Goal: Task Accomplishment & Management: Use online tool/utility

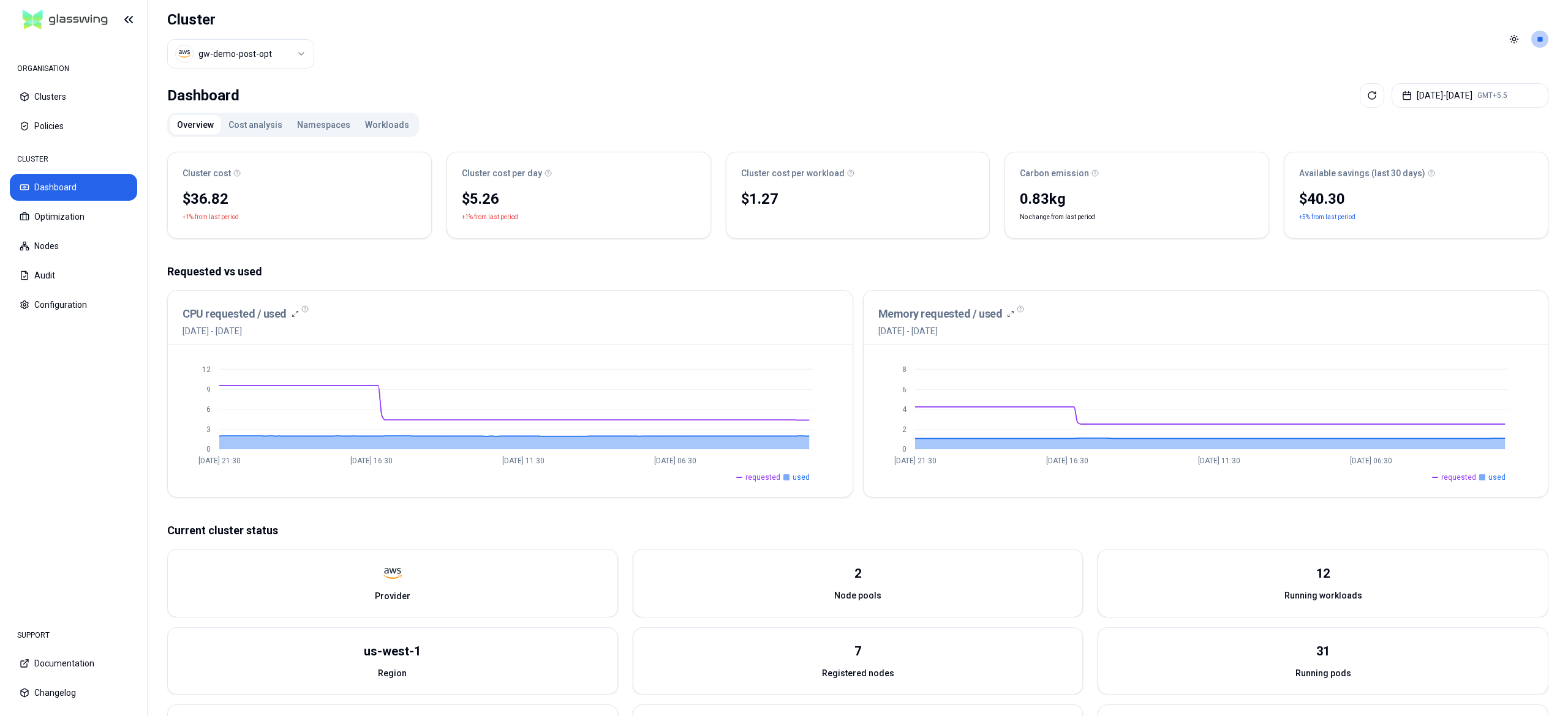
click at [369, 132] on button "Workloads" at bounding box center [387, 124] width 59 height 19
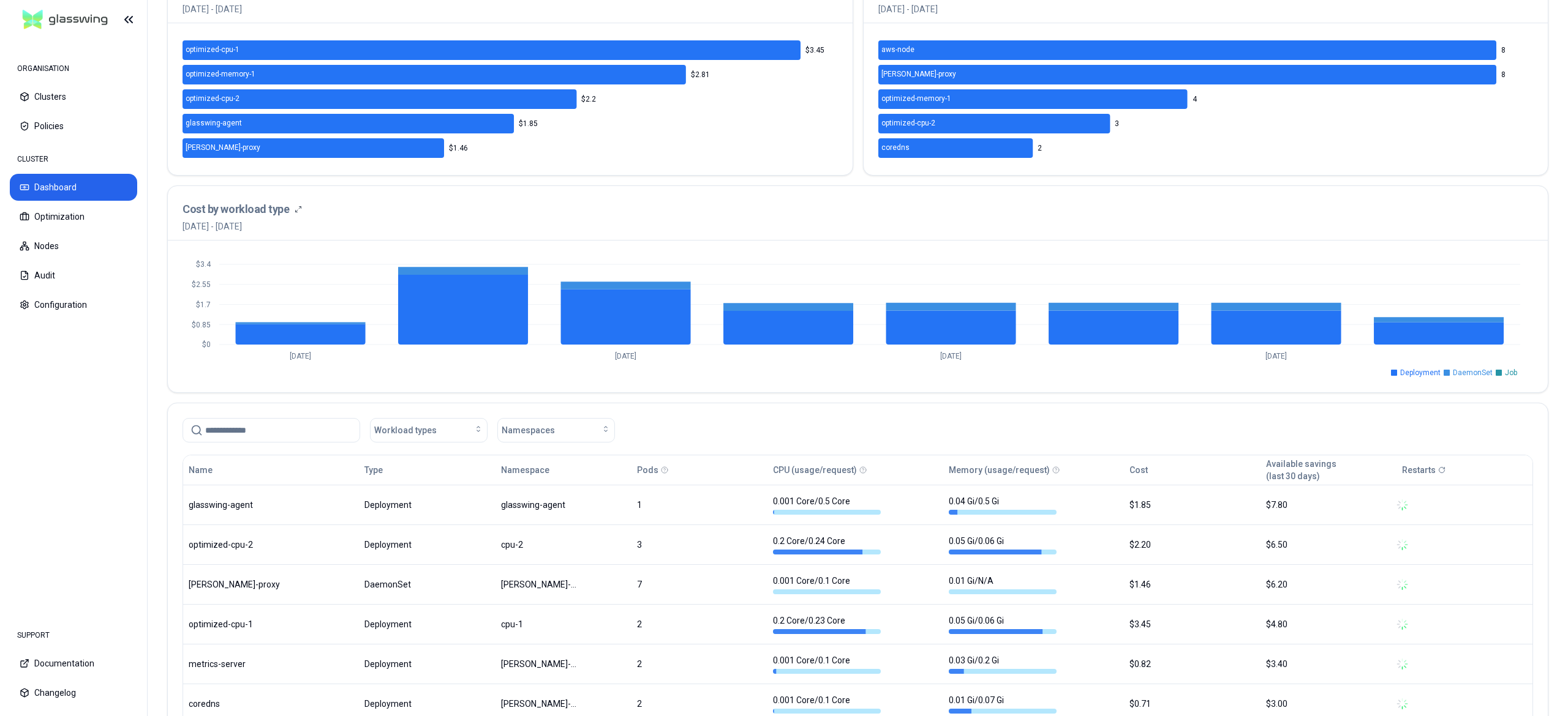
scroll to position [361, 0]
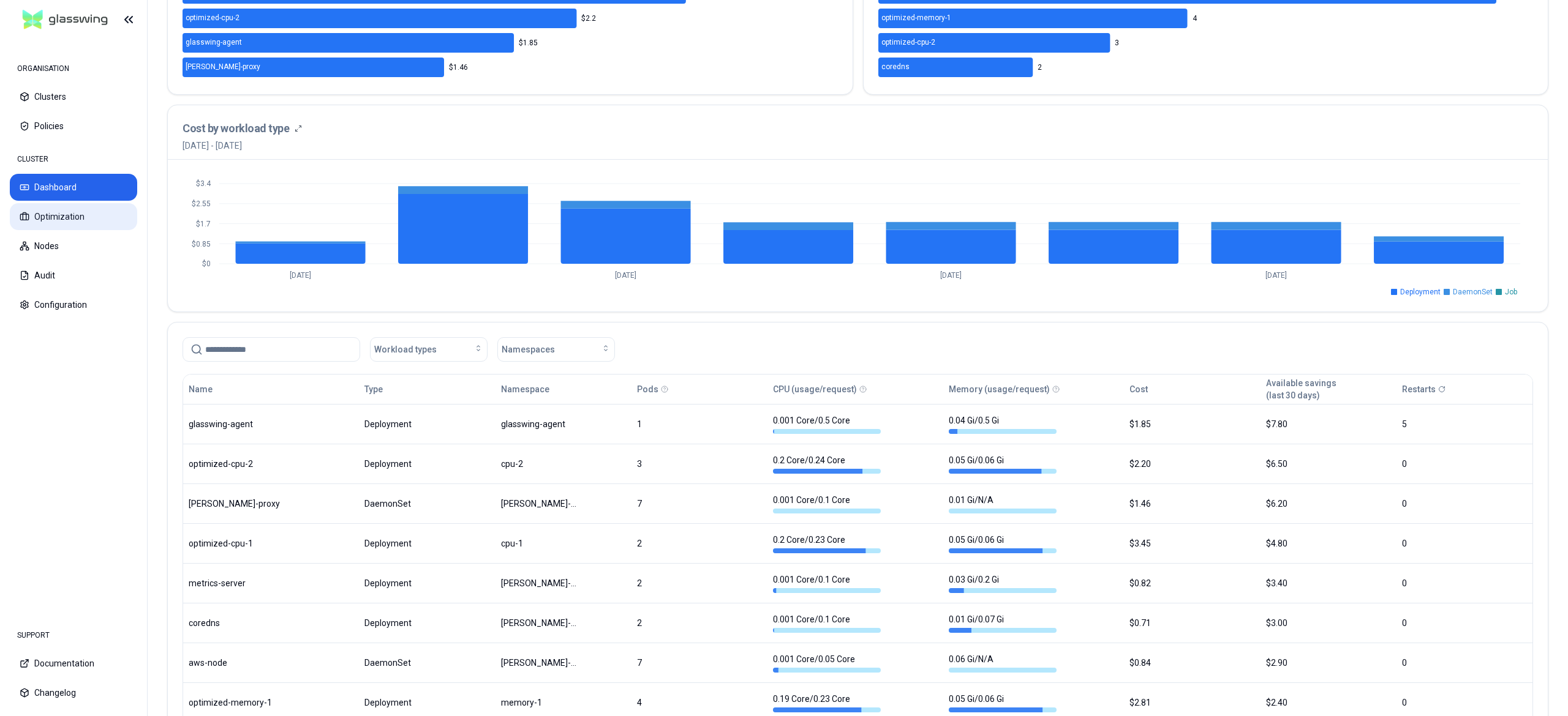
click at [94, 218] on button "Optimization" at bounding box center [73, 216] width 127 height 27
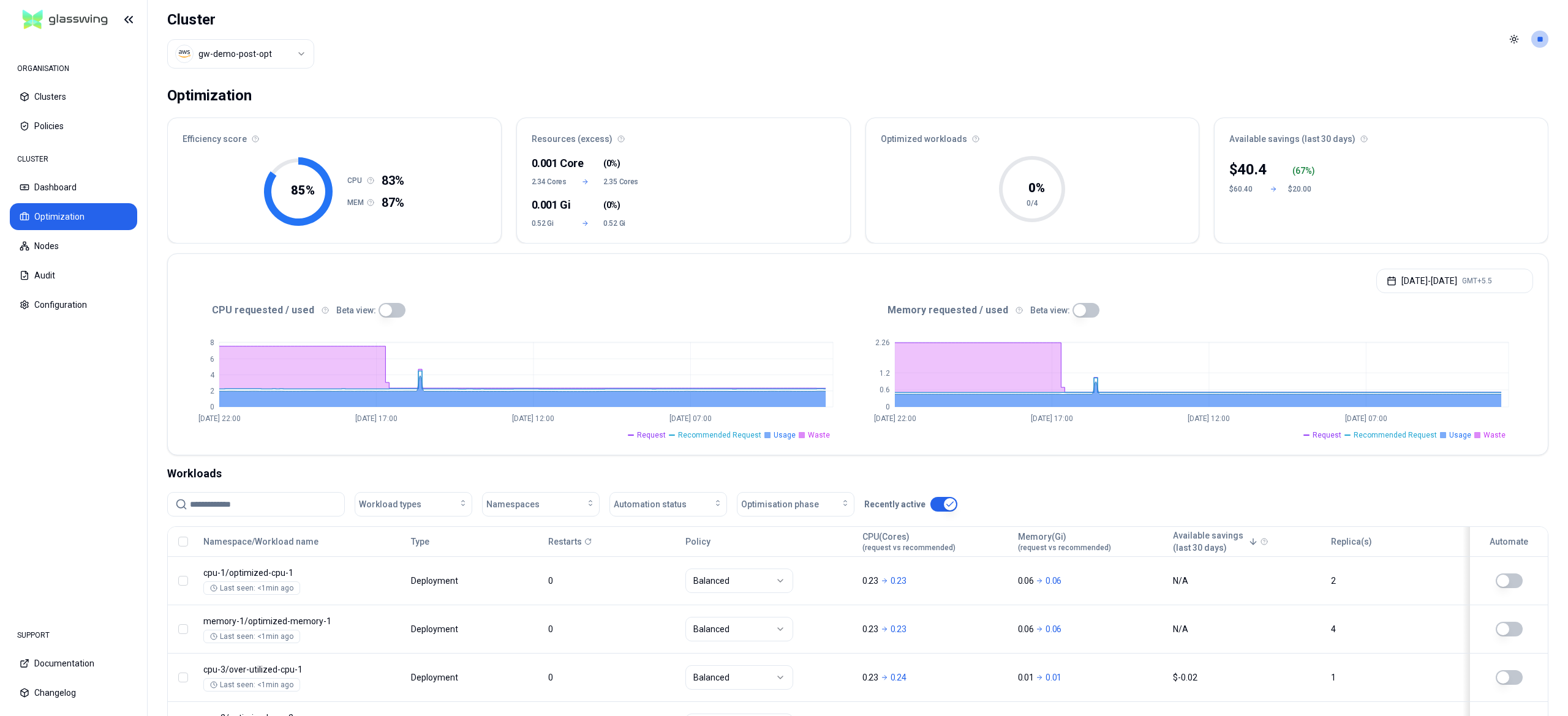
scroll to position [110, 0]
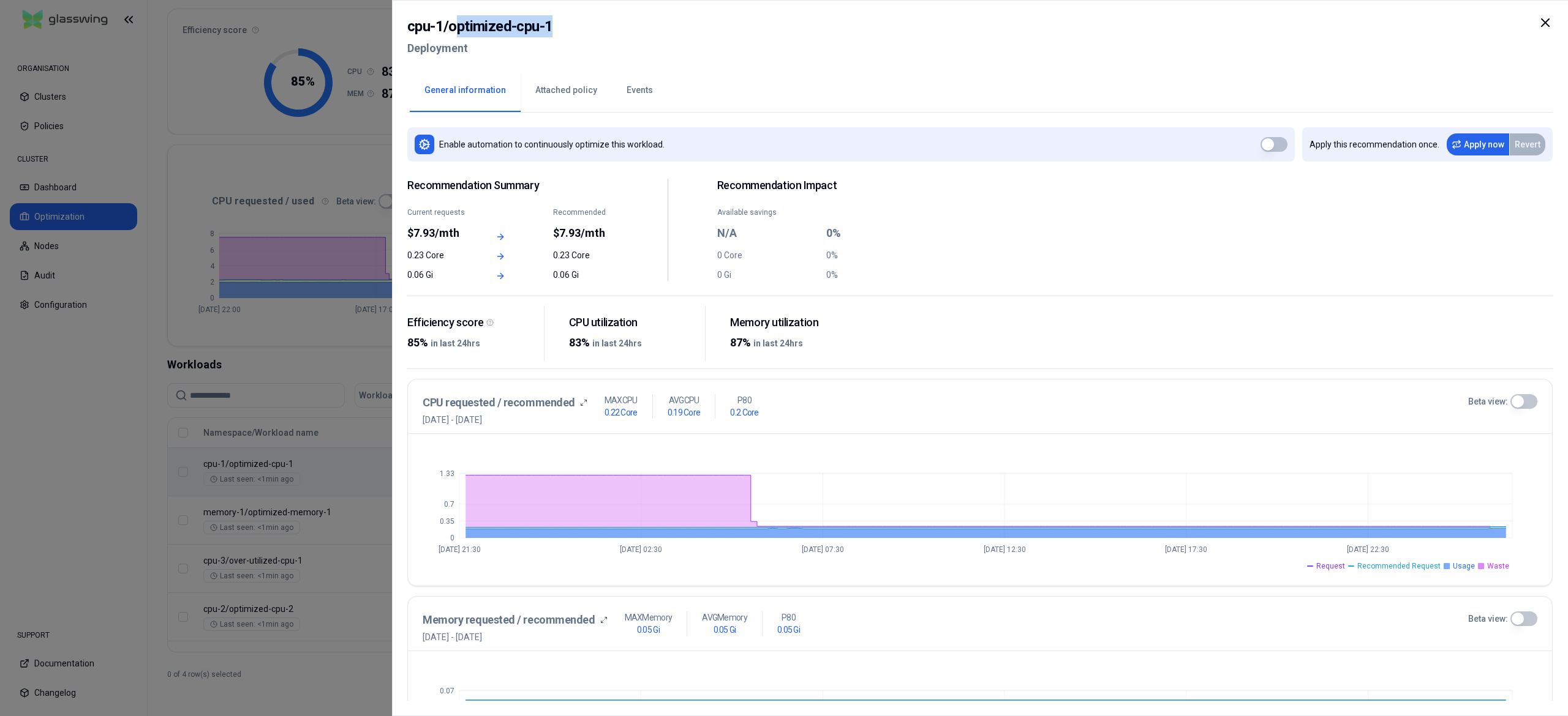
drag, startPoint x: 564, startPoint y: 21, endPoint x: 453, endPoint y: 26, distance: 111.1
click at [453, 26] on div "cpu-1 / optimized-cpu-1 Deployment" at bounding box center [980, 41] width 1145 height 52
copy h2 "optimized-cpu-1"
click at [143, 428] on div at bounding box center [784, 358] width 1568 height 716
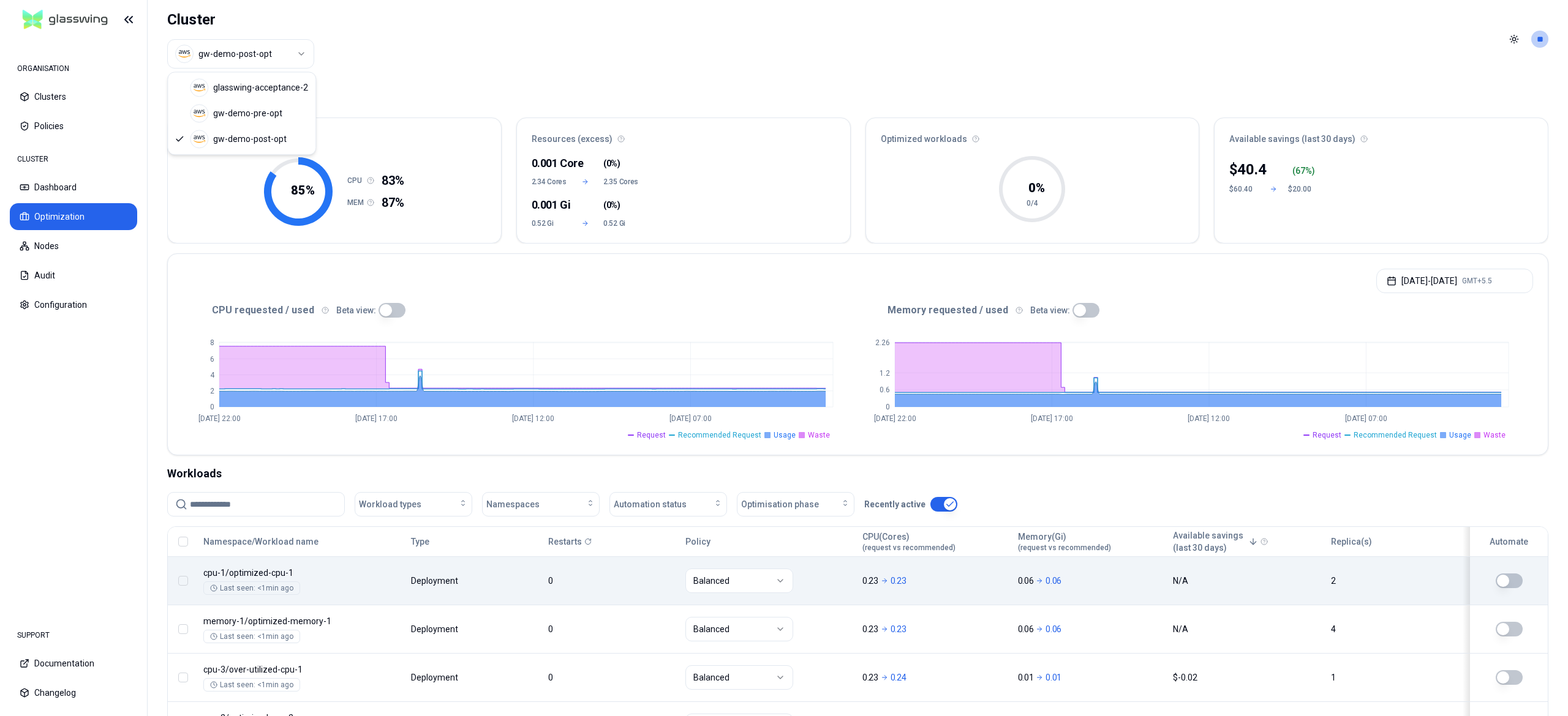
click at [245, 44] on html "ORGANISATION Clusters Policies CLUSTER Dashboard Optimization Nodes Audit Confi…" at bounding box center [784, 358] width 1568 height 716
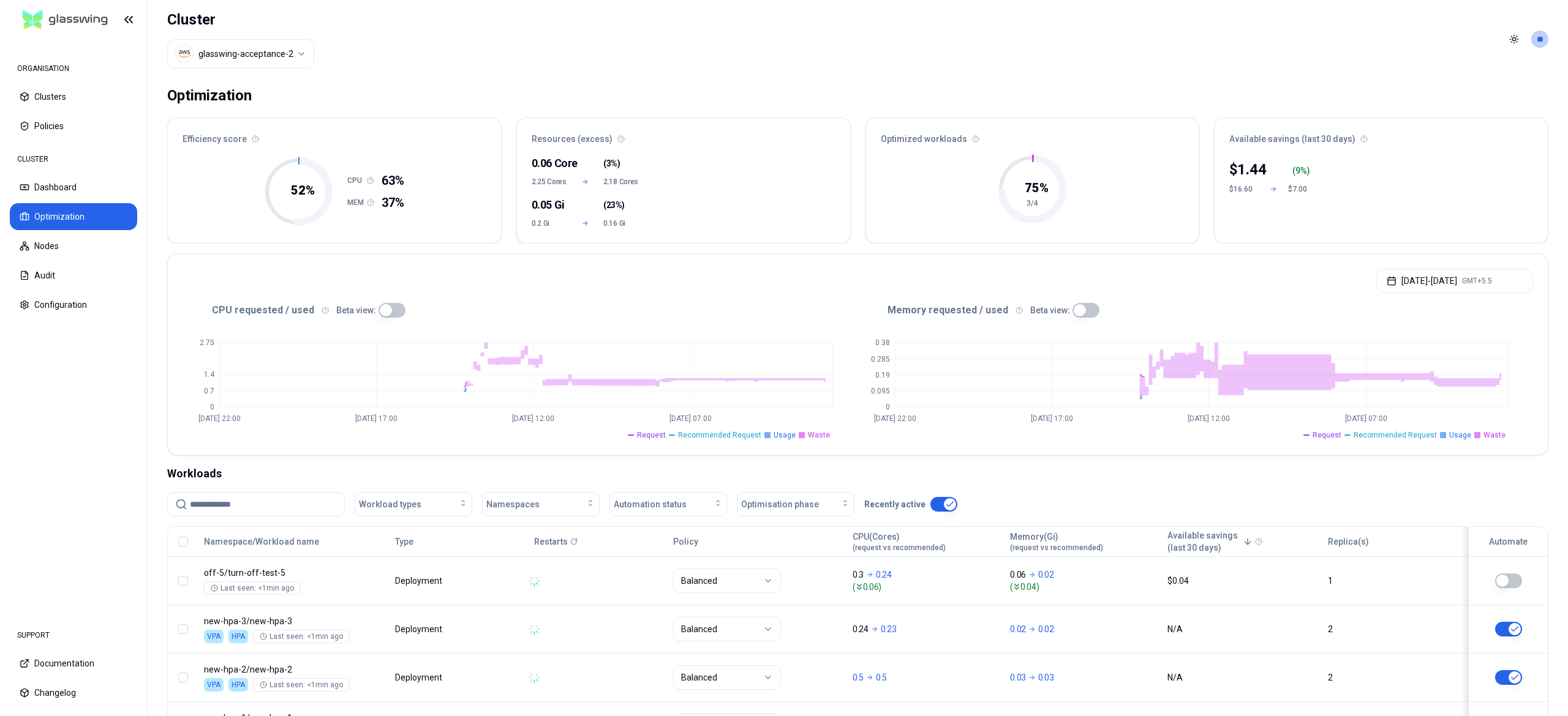
scroll to position [110, 0]
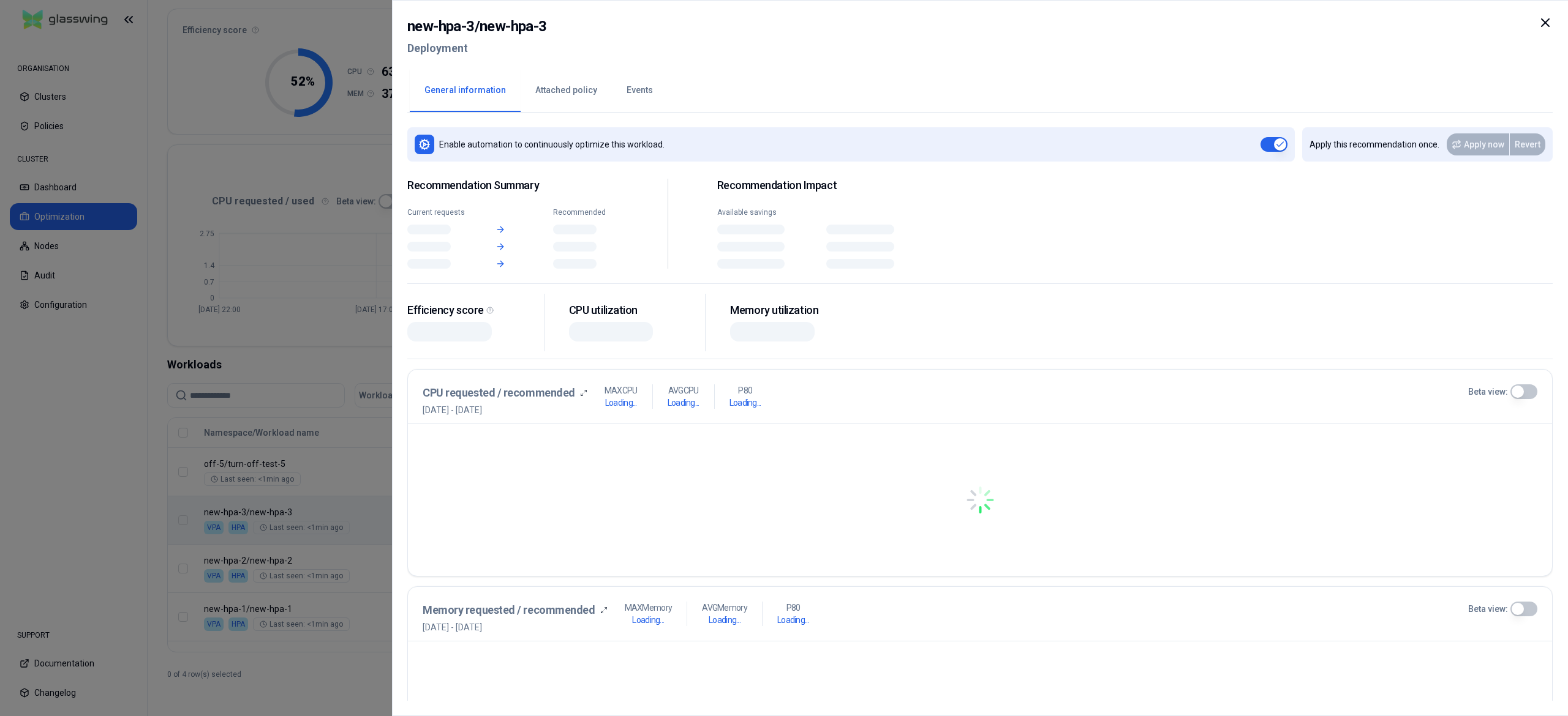
click at [304, 505] on body "ORGANISATION Clusters Policies CLUSTER Dashboard Optimization Nodes Audit Confi…" at bounding box center [784, 358] width 1568 height 716
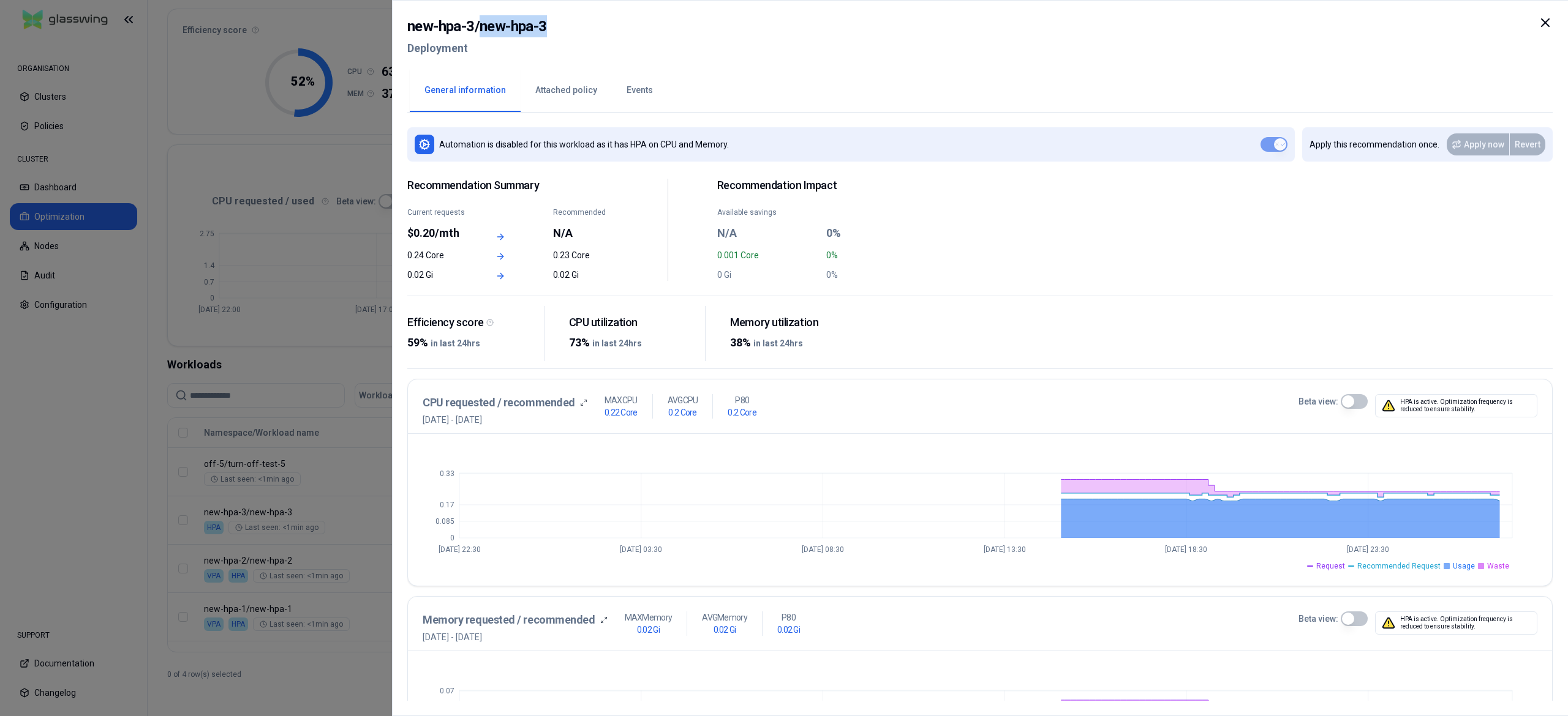
drag, startPoint x: 568, startPoint y: 34, endPoint x: 481, endPoint y: 29, distance: 87.1
click at [481, 29] on div "new-hpa-3 / new-hpa-3 Deployment" at bounding box center [980, 41] width 1145 height 52
copy h2 "new-hpa-3"
click at [339, 437] on div at bounding box center [784, 358] width 1568 height 716
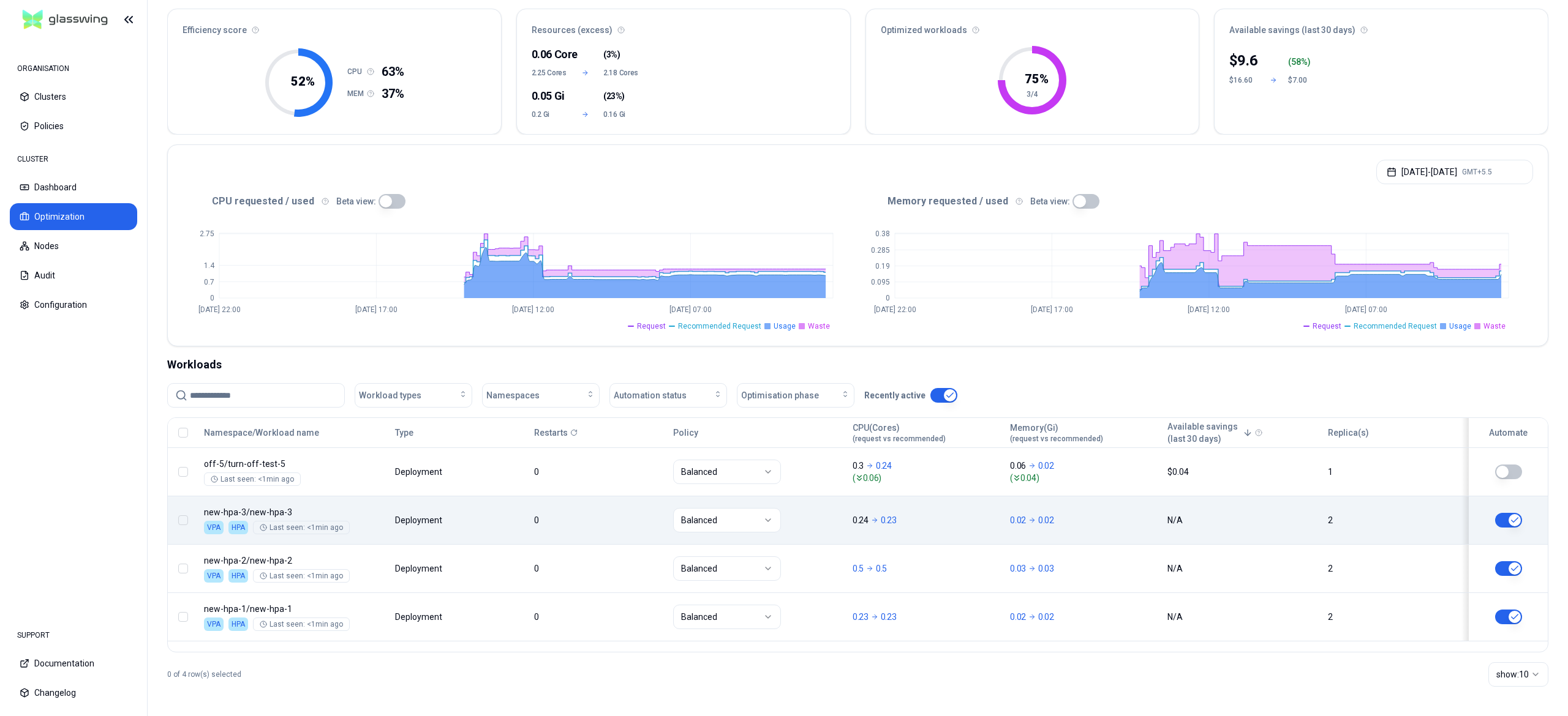
click at [1505, 518] on button "button" at bounding box center [1508, 520] width 27 height 14
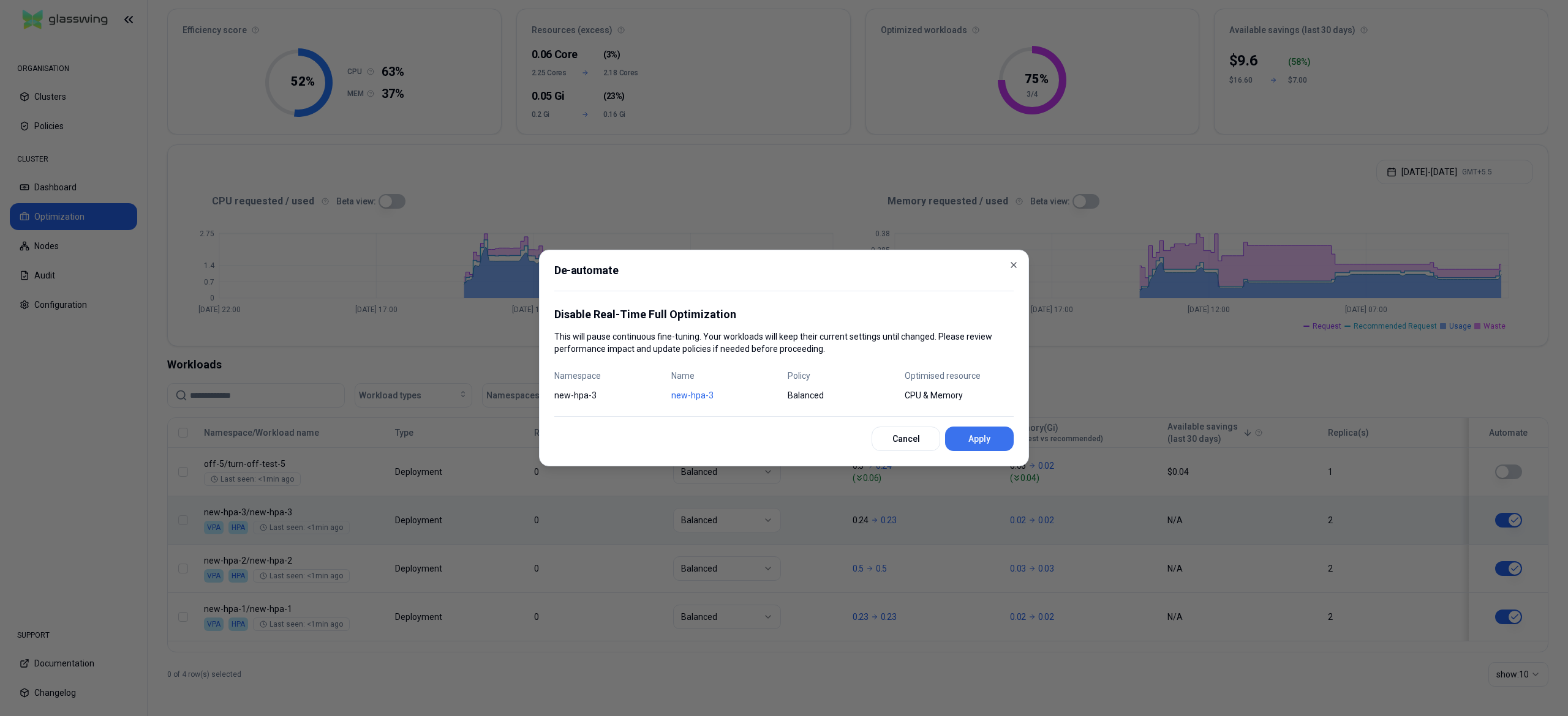
click at [988, 438] on button "Apply" at bounding box center [979, 439] width 68 height 24
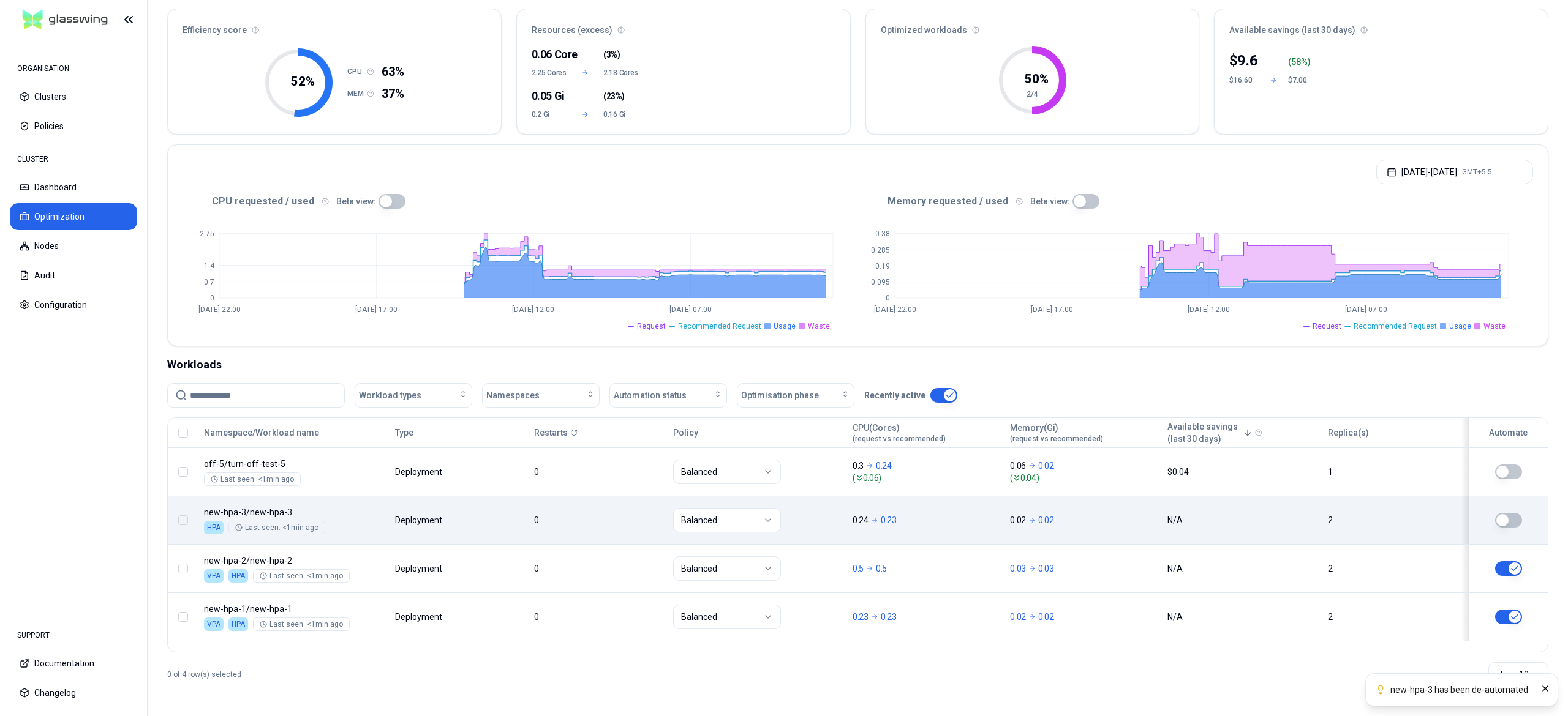
click at [1515, 519] on button "button" at bounding box center [1508, 520] width 27 height 14
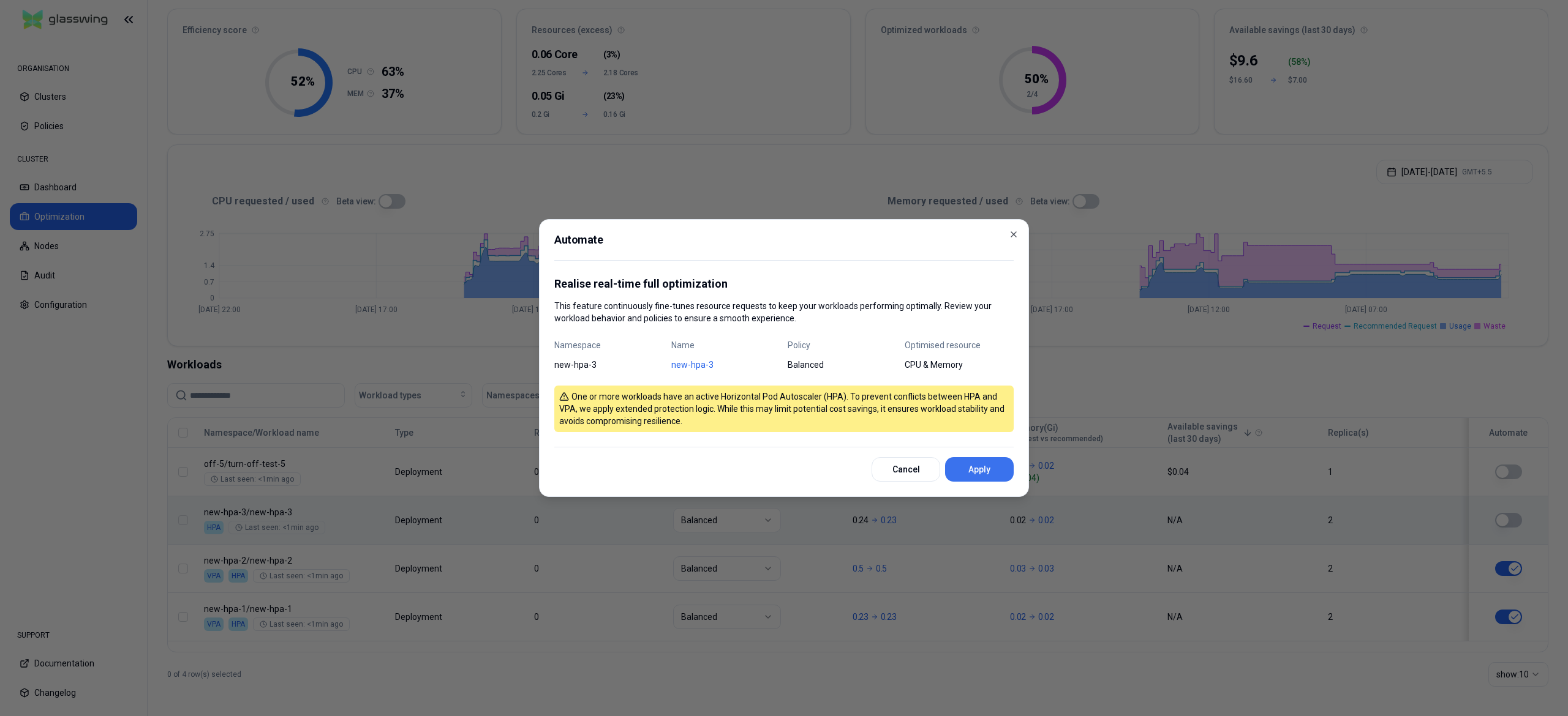
click at [990, 474] on button "Apply" at bounding box center [979, 469] width 68 height 24
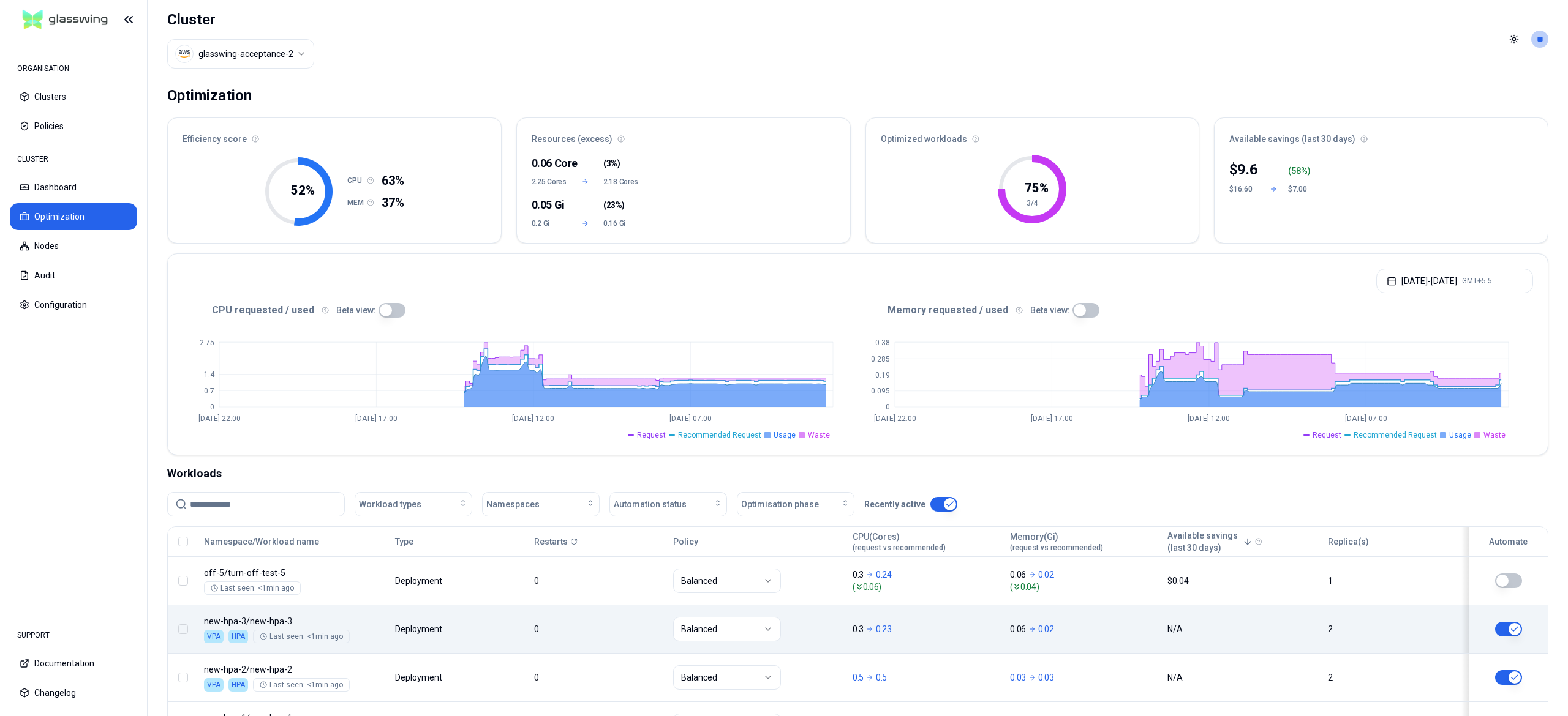
scroll to position [10, 0]
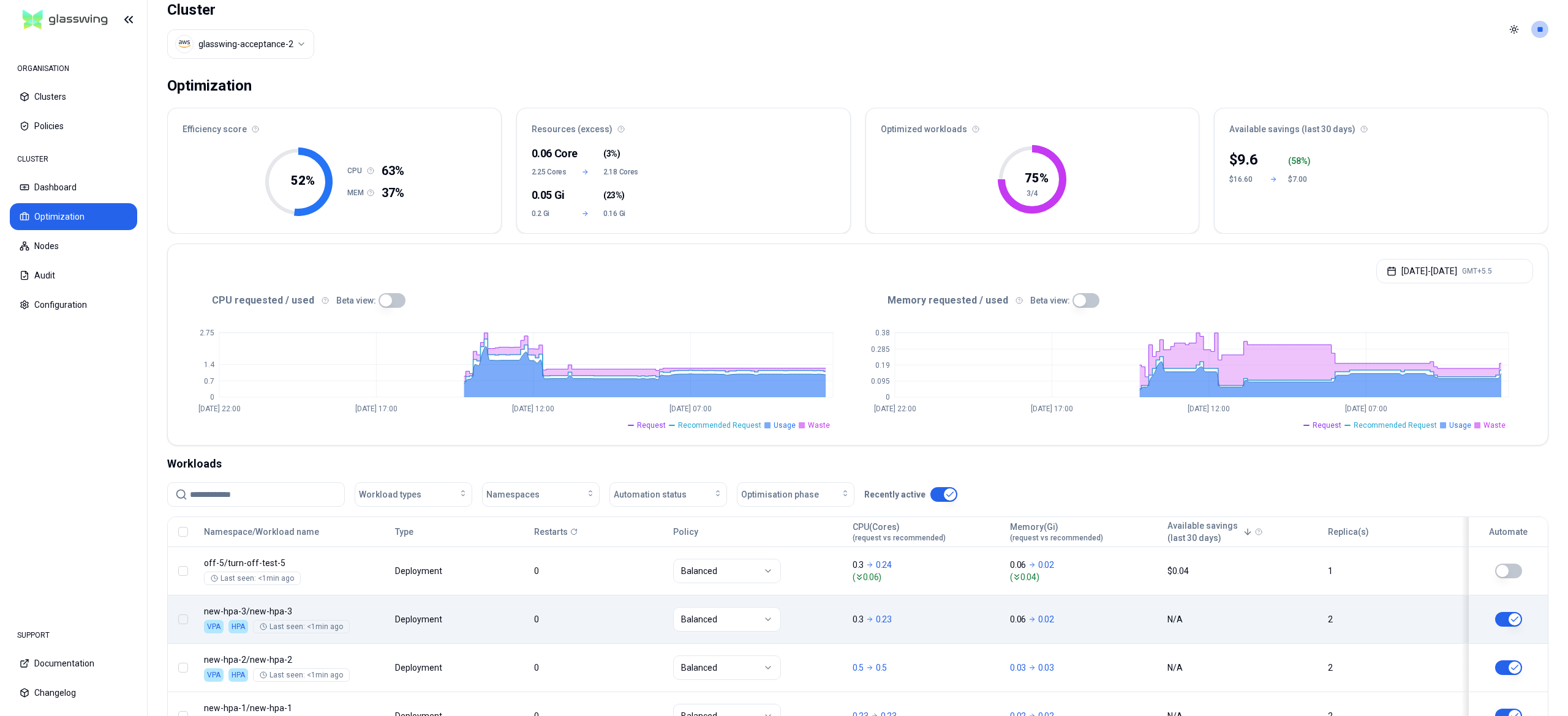
click at [280, 46] on html "ORGANISATION Clusters Policies CLUSTER Dashboard Optimization Nodes Audit Confi…" at bounding box center [784, 358] width 1568 height 716
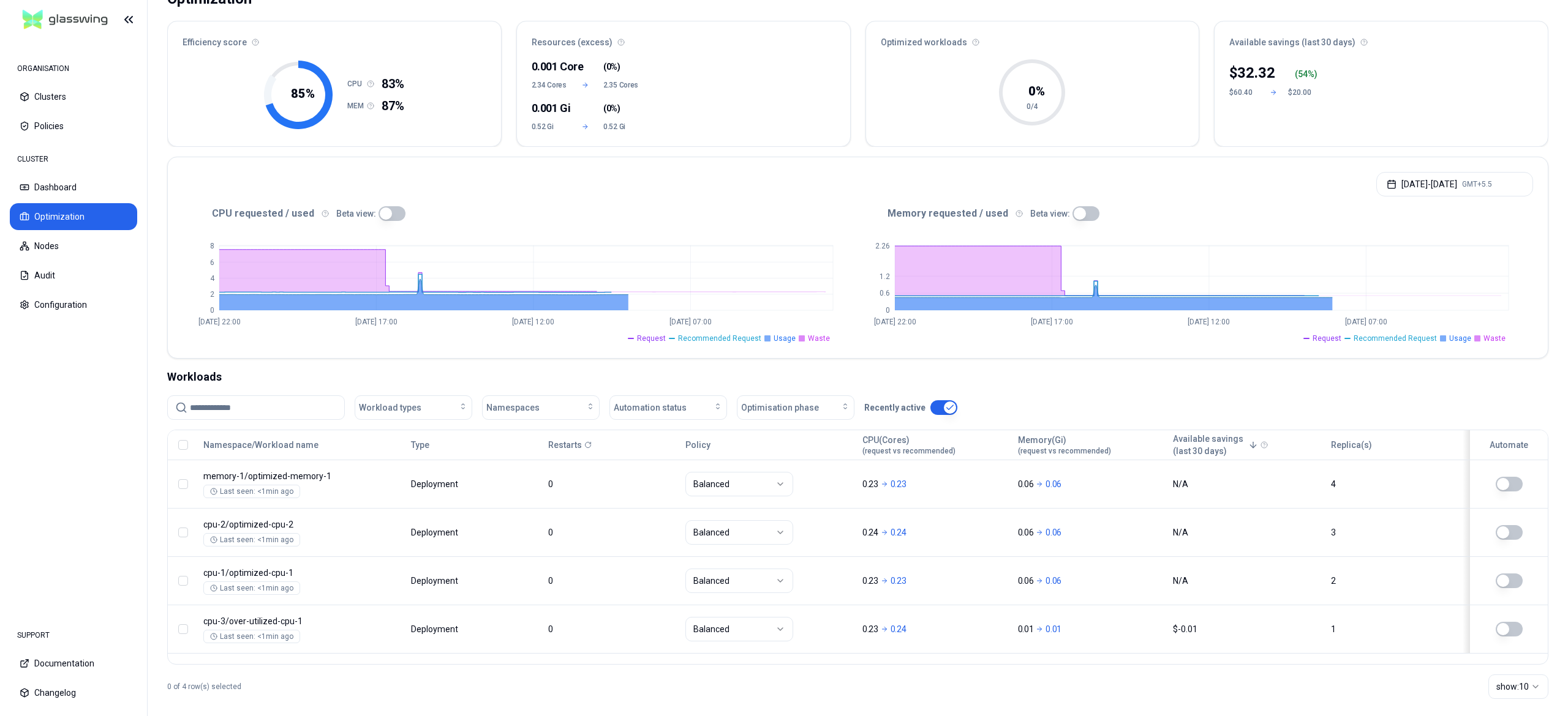
scroll to position [110, 0]
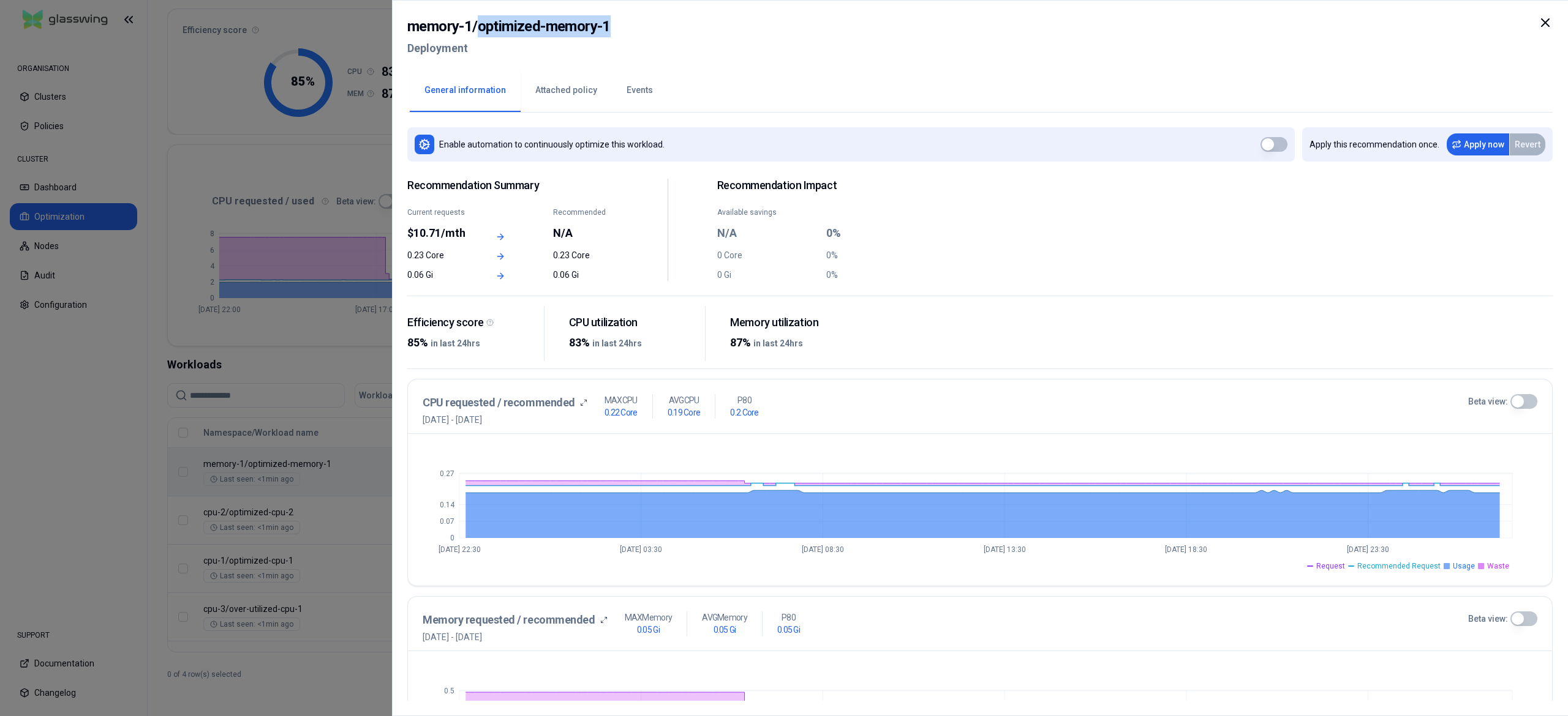
drag, startPoint x: 616, startPoint y: 21, endPoint x: 477, endPoint y: 31, distance: 139.4
click at [477, 31] on div "memory-1 / optimized-memory-1 Deployment" at bounding box center [980, 41] width 1145 height 52
copy h2 "optimized-memory-1"
click at [306, 262] on div at bounding box center [784, 358] width 1568 height 716
drag, startPoint x: 627, startPoint y: 29, endPoint x: 480, endPoint y: 31, distance: 147.0
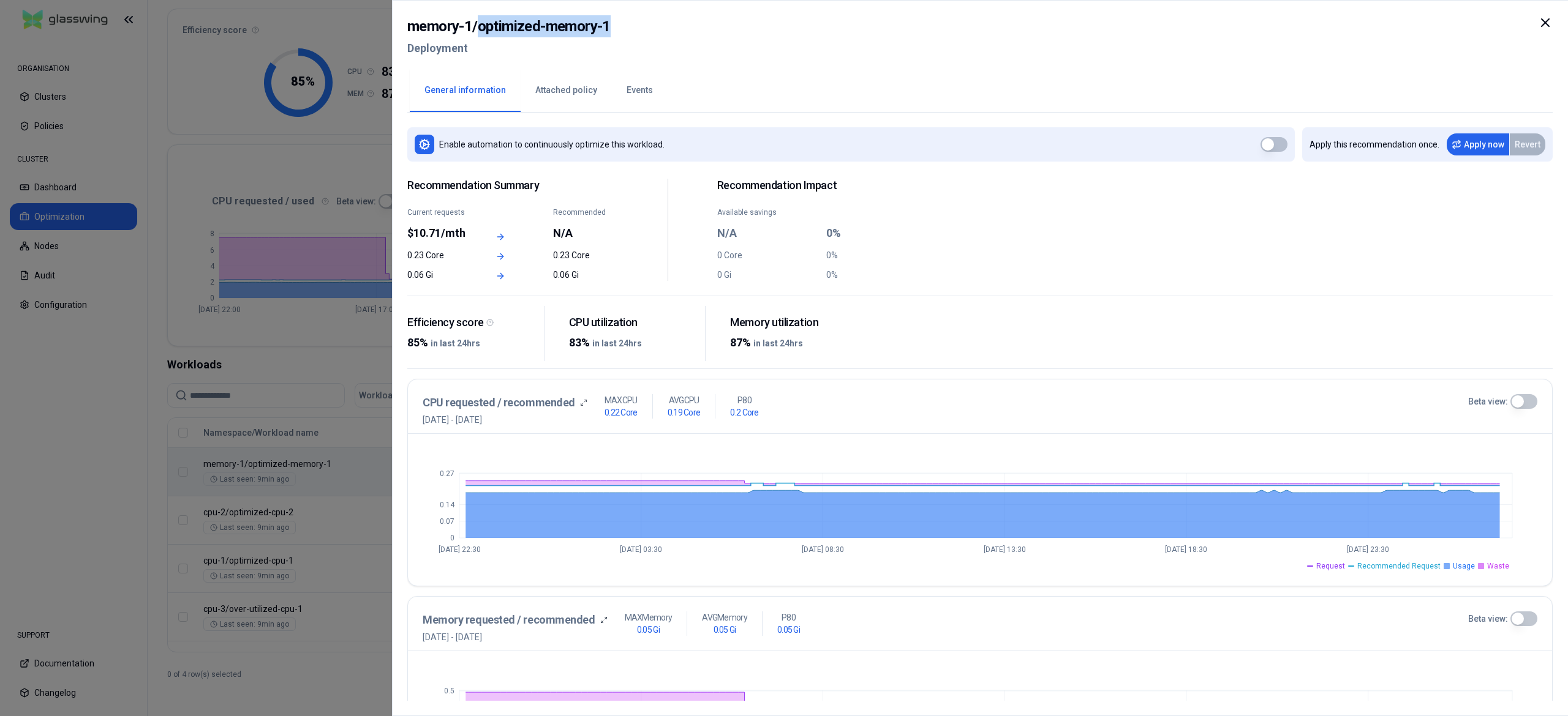
click at [480, 31] on div "memory-1 / optimized-memory-1 Deployment" at bounding box center [980, 41] width 1145 height 52
copy h2 "optimized-memory-1"
click at [341, 288] on div at bounding box center [784, 358] width 1568 height 716
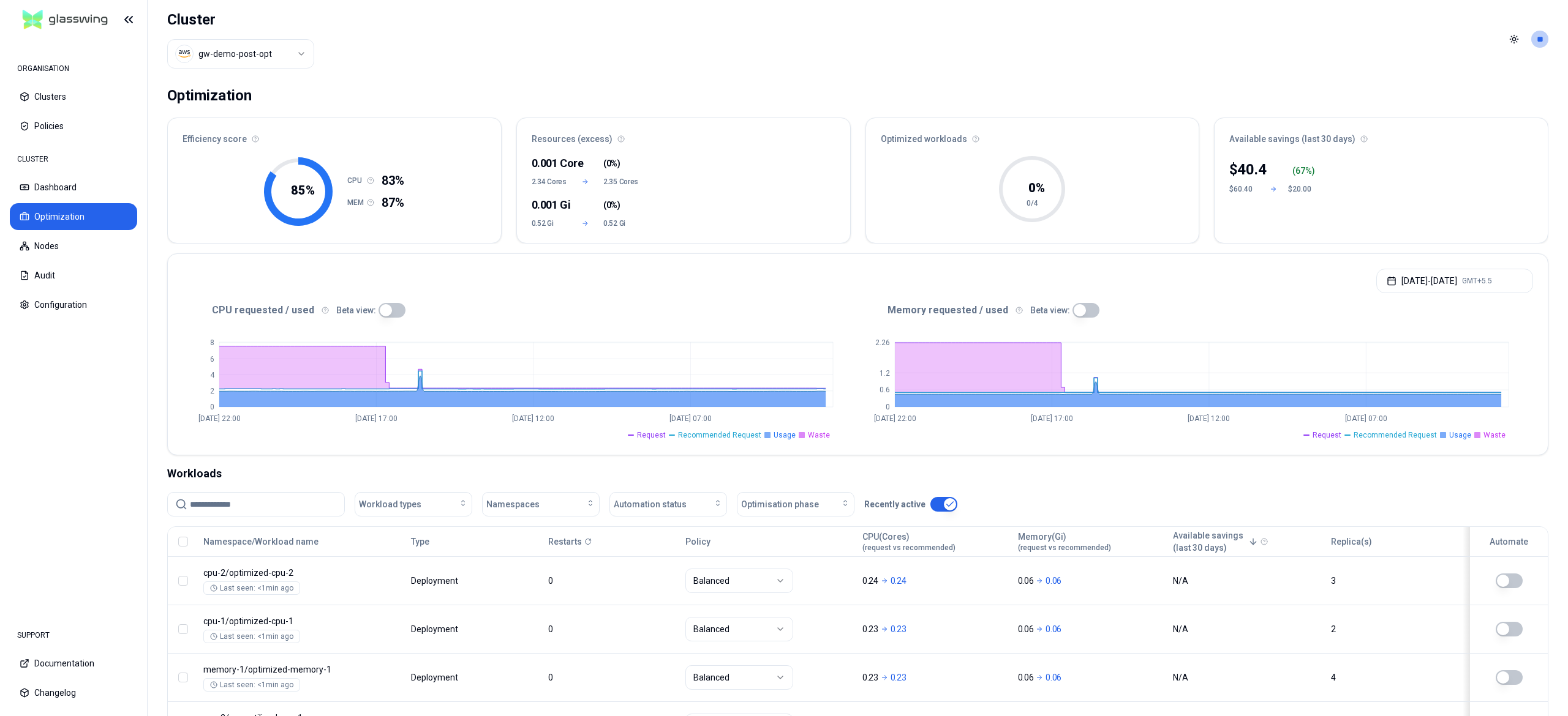
scroll to position [110, 0]
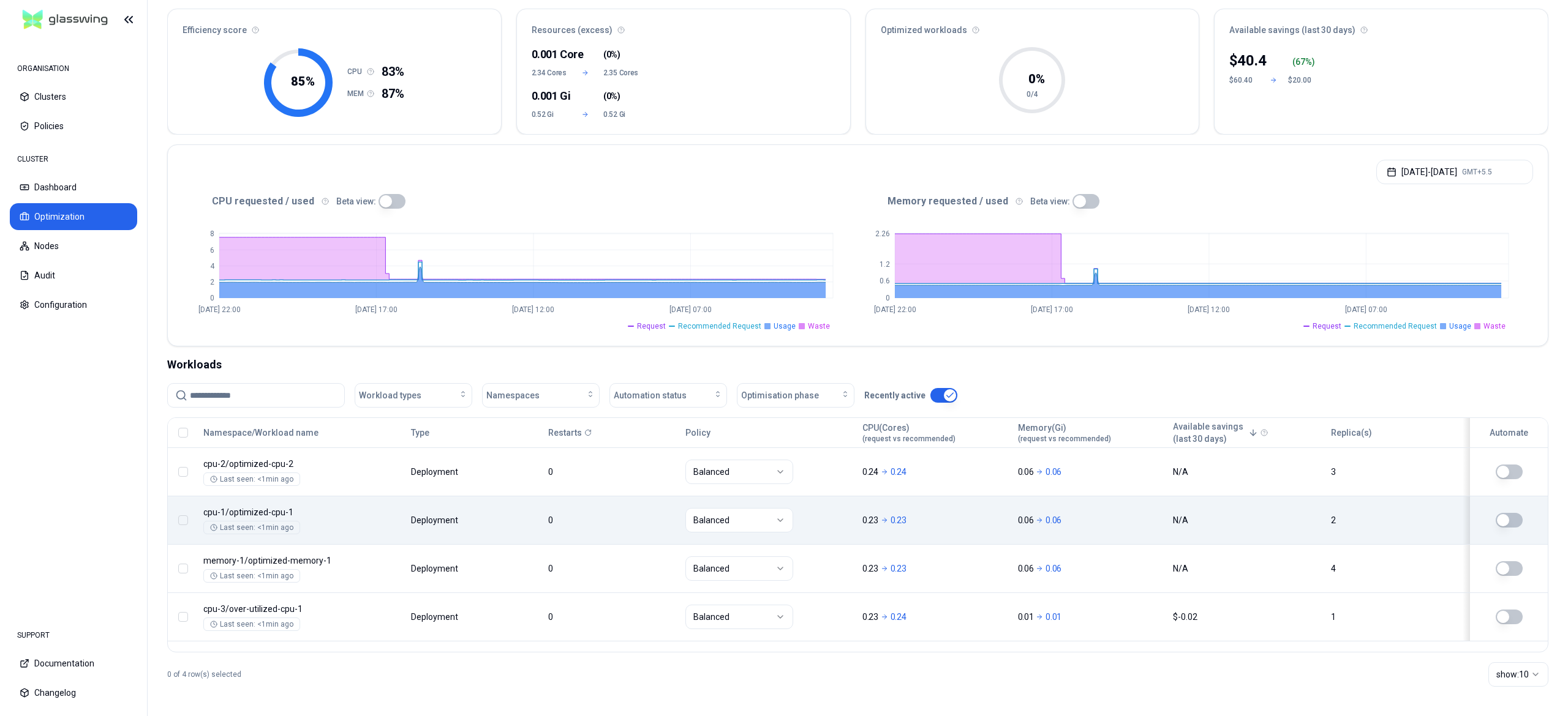
click at [345, 506] on body "ORGANISATION Clusters Policies CLUSTER Dashboard Optimization Nodes Audit Confi…" at bounding box center [784, 358] width 1568 height 716
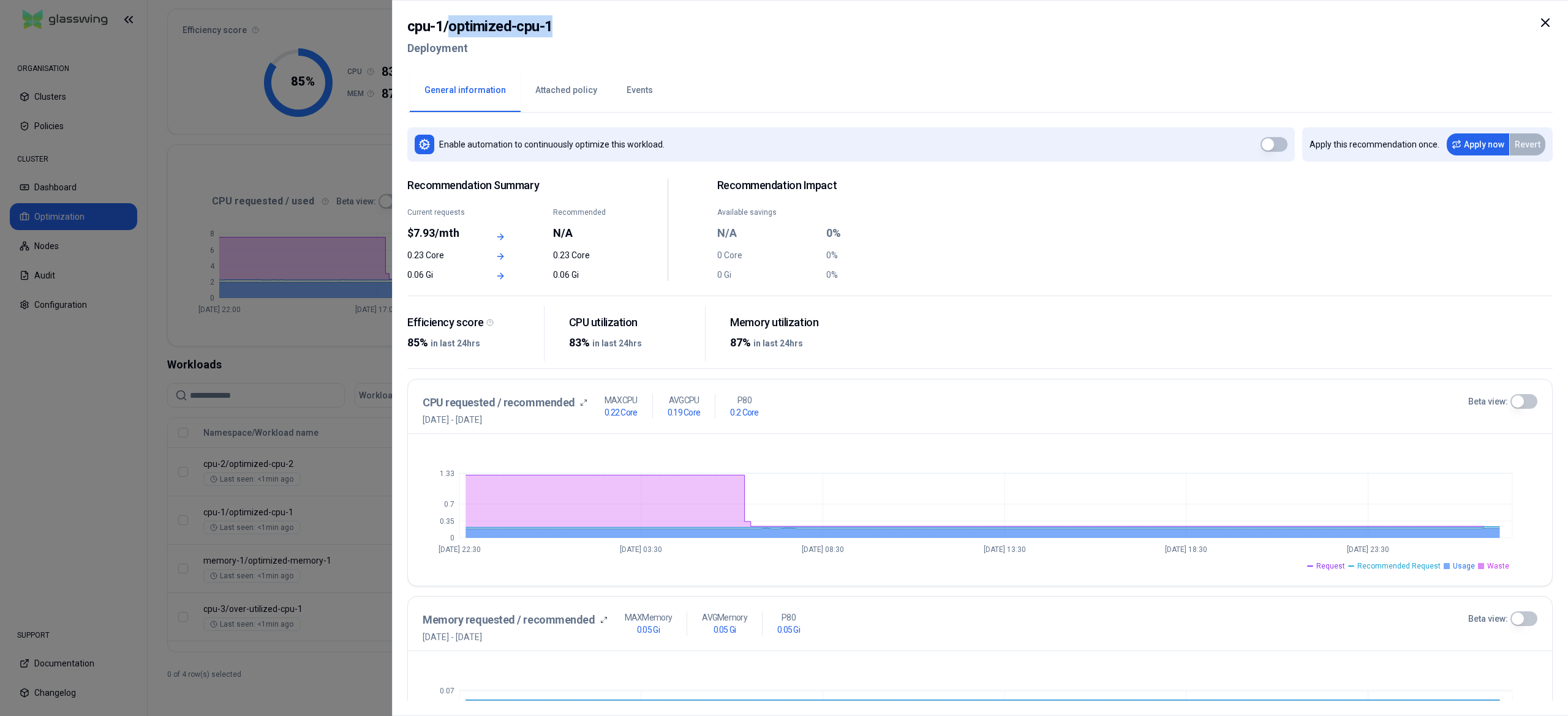
drag, startPoint x: 578, startPoint y: 34, endPoint x: 452, endPoint y: 24, distance: 126.4
click at [452, 24] on div "cpu-1 / optimized-cpu-1 Deployment" at bounding box center [980, 41] width 1145 height 52
copy h2 "optimized-cpu-1"
click at [694, 48] on div "cpu-1 / optimized-cpu-1 Deployment" at bounding box center [980, 41] width 1145 height 52
click at [339, 428] on div at bounding box center [784, 358] width 1568 height 716
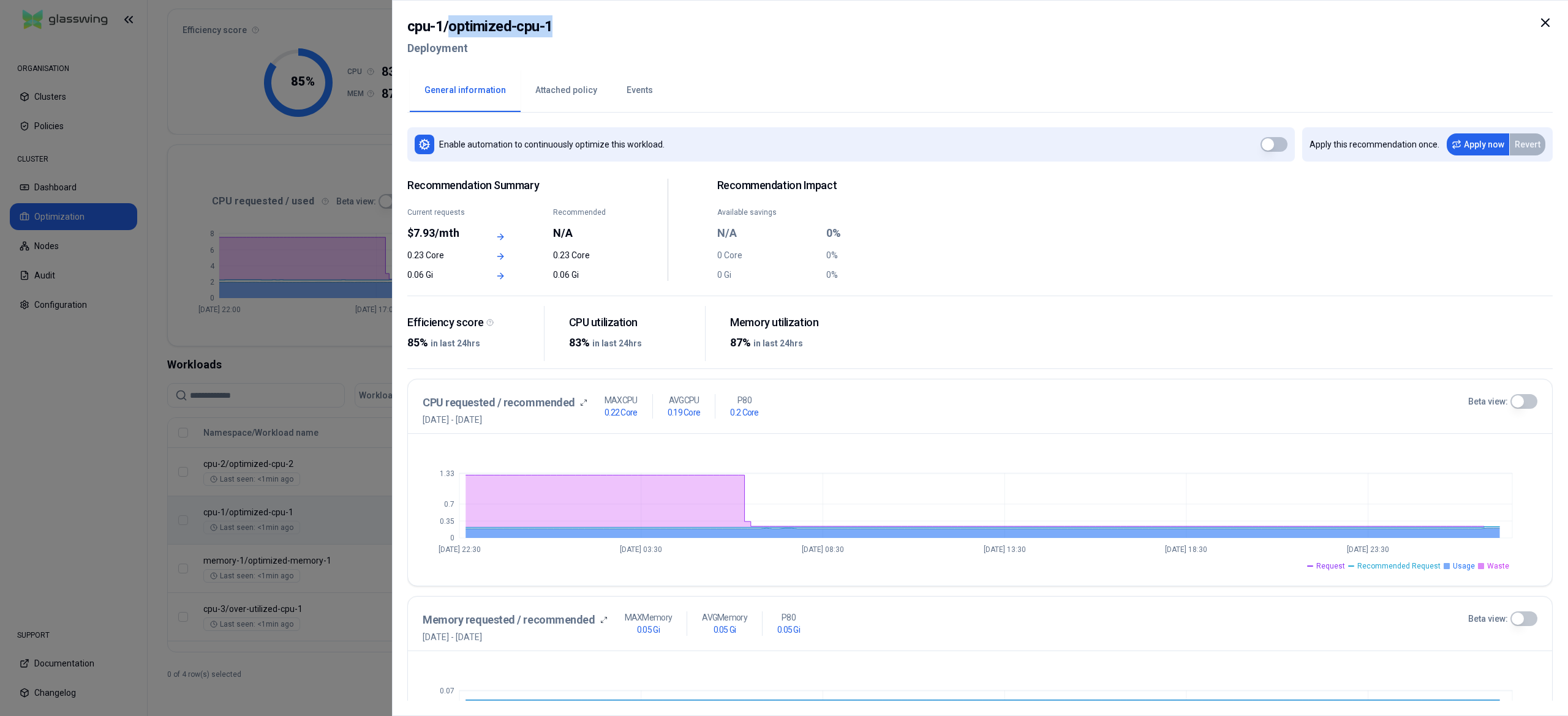
drag, startPoint x: 566, startPoint y: 31, endPoint x: 458, endPoint y: 28, distance: 108.0
click at [451, 28] on div "cpu-1 / optimized-cpu-1 Deployment" at bounding box center [980, 41] width 1145 height 52
copy h2 "optimized-cpu-1"
click at [275, 692] on div at bounding box center [784, 358] width 1568 height 716
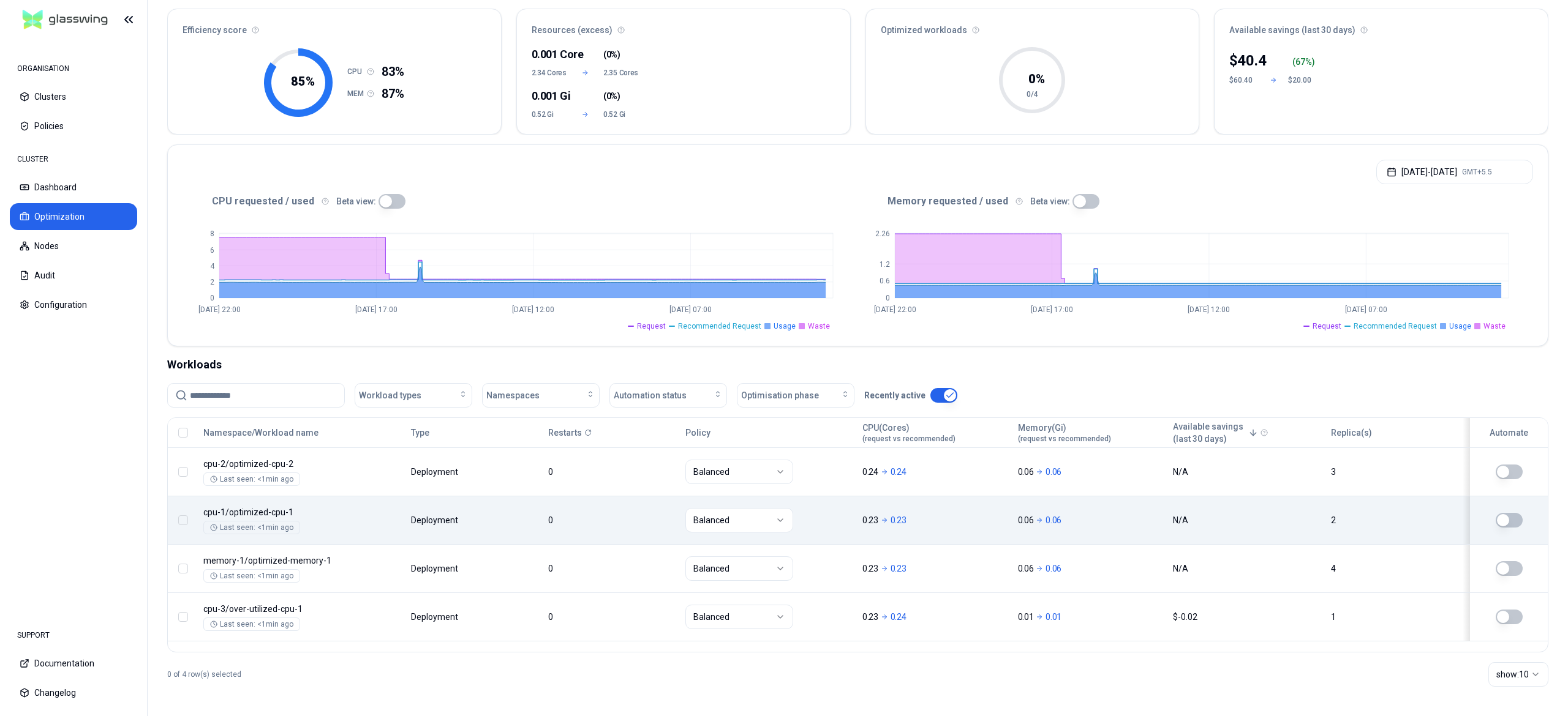
drag, startPoint x: 180, startPoint y: 430, endPoint x: 188, endPoint y: 406, distance: 25.3
click at [188, 406] on div "Workload types Namespaces Automation status Optimisation phase Recently active …" at bounding box center [857, 540] width 1381 height 313
click at [180, 432] on button "button" at bounding box center [183, 433] width 10 height 10
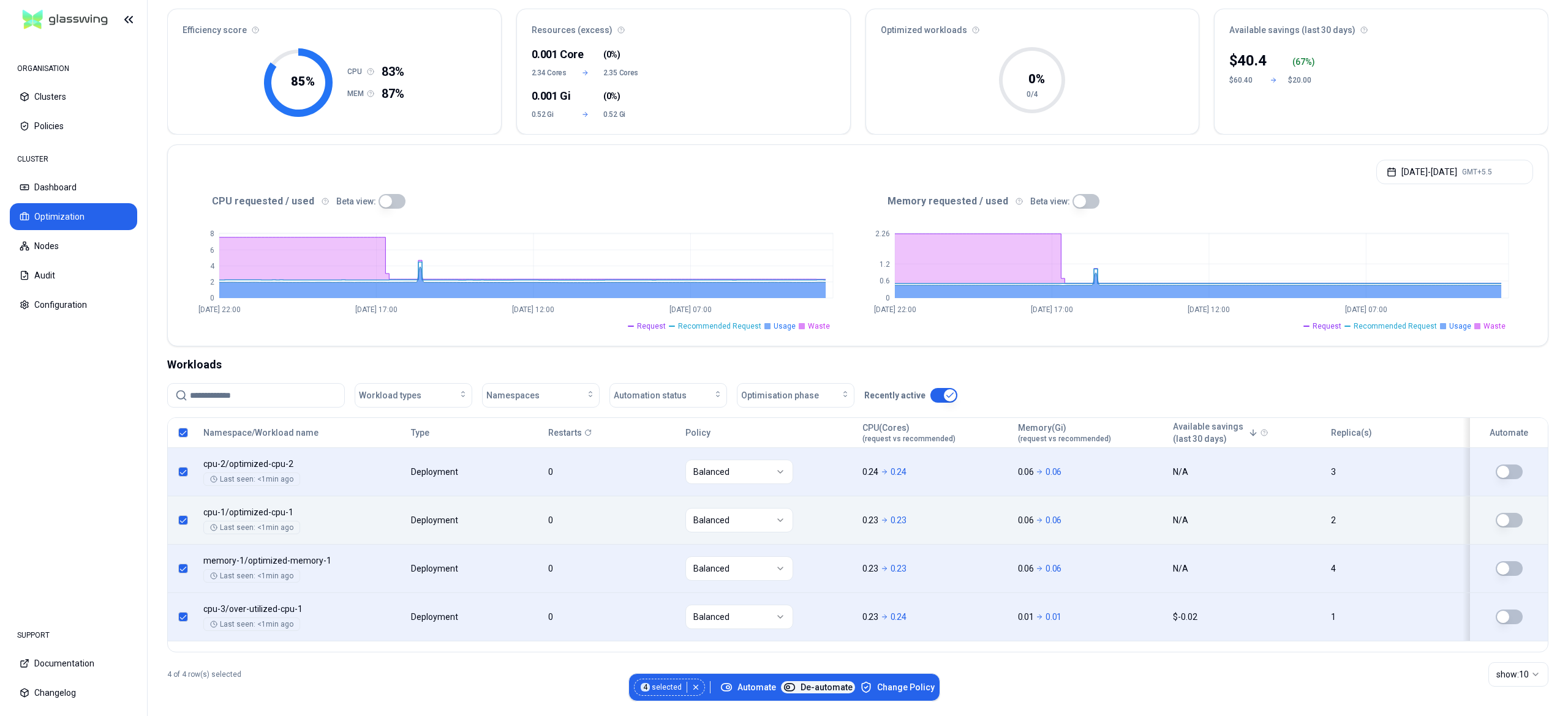
click at [817, 688] on span "De-automate" at bounding box center [818, 687] width 69 height 12
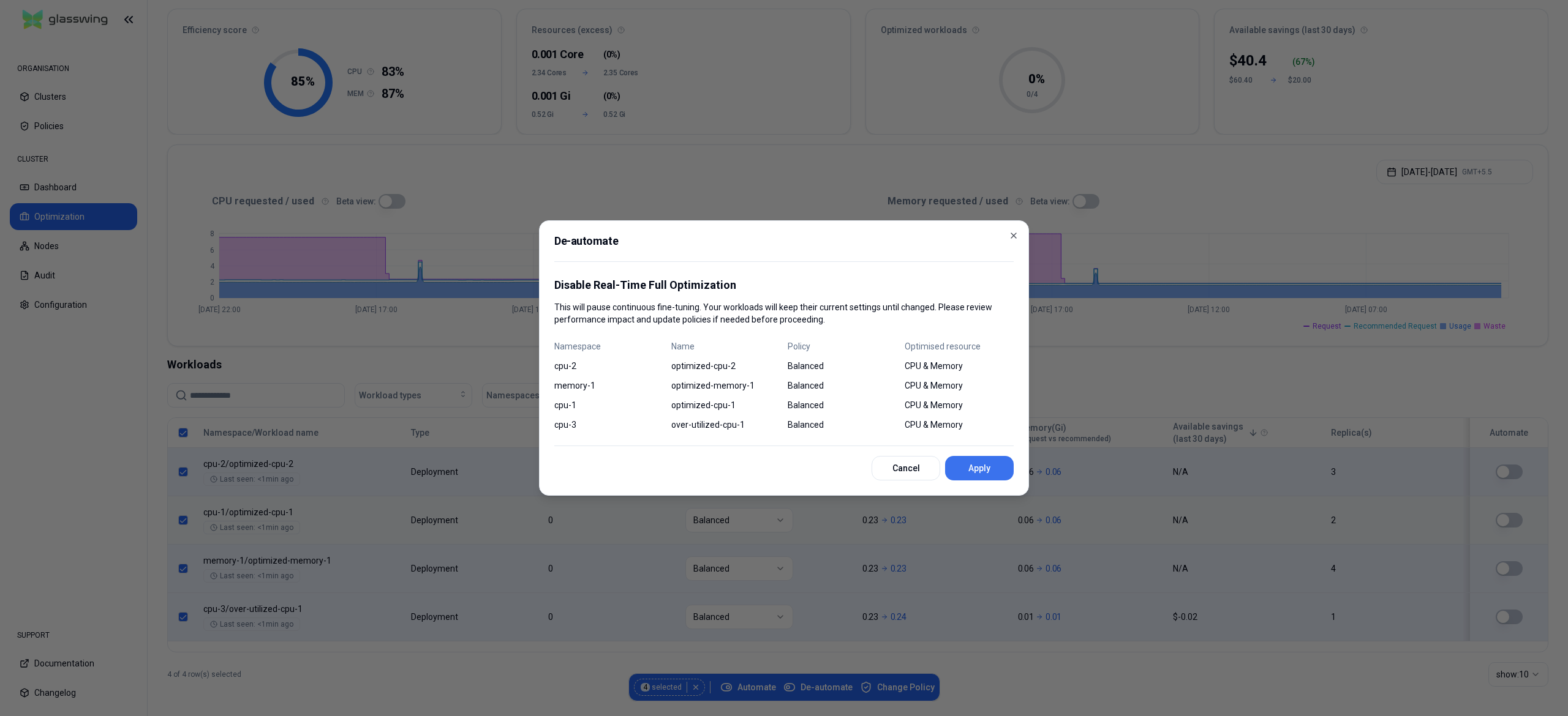
click at [972, 460] on button "Apply" at bounding box center [979, 468] width 68 height 24
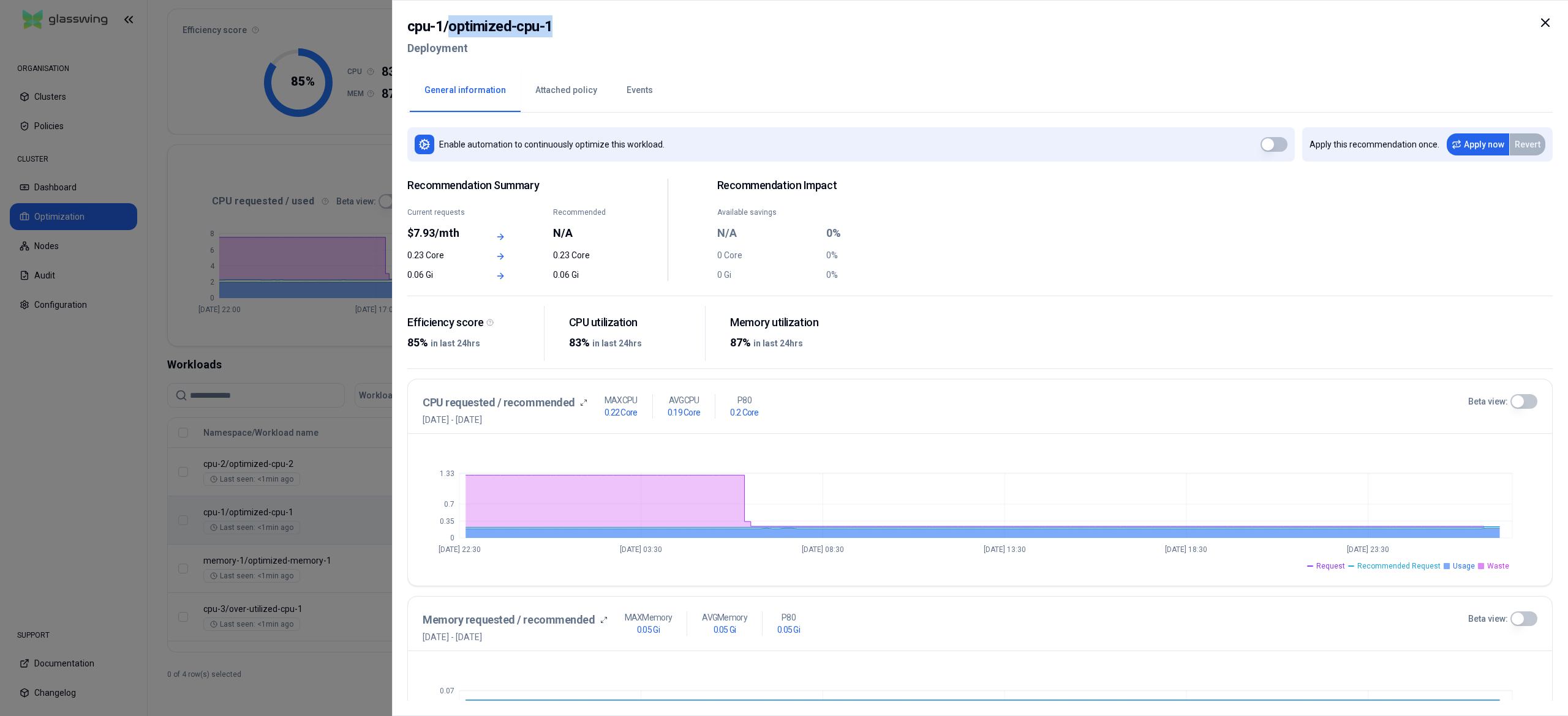
drag, startPoint x: 557, startPoint y: 26, endPoint x: 447, endPoint y: 26, distance: 110.0
click at [447, 26] on div "cpu-1 / optimized-cpu-1 Deployment" at bounding box center [980, 41] width 1145 height 52
click at [306, 378] on div at bounding box center [784, 358] width 1568 height 716
drag, startPoint x: 560, startPoint y: 22, endPoint x: 449, endPoint y: 26, distance: 111.1
click at [449, 26] on div "cpu-2 / optimized-cpu-2 Deployment" at bounding box center [980, 41] width 1145 height 52
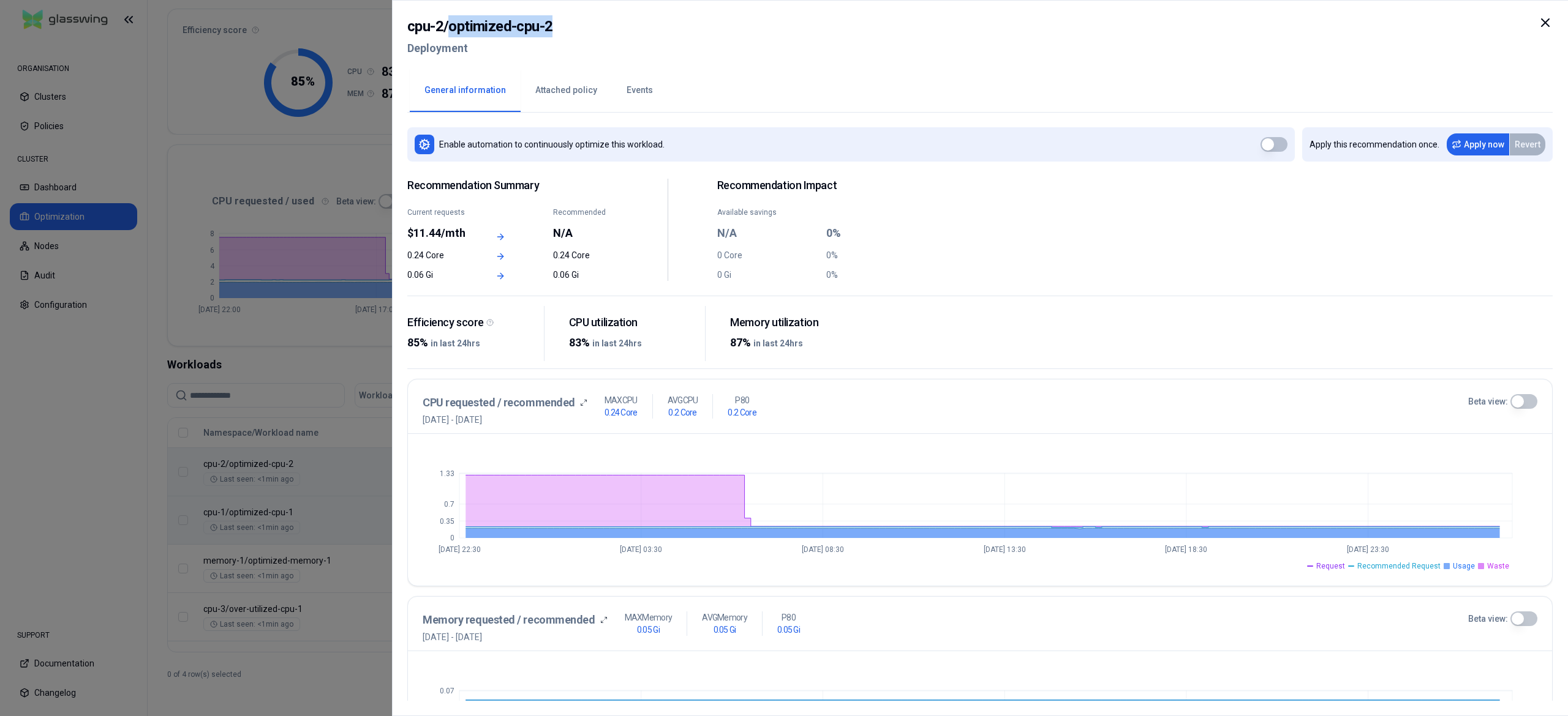
copy h2 "optimized-cpu-2"
click at [358, 648] on div at bounding box center [784, 358] width 1568 height 716
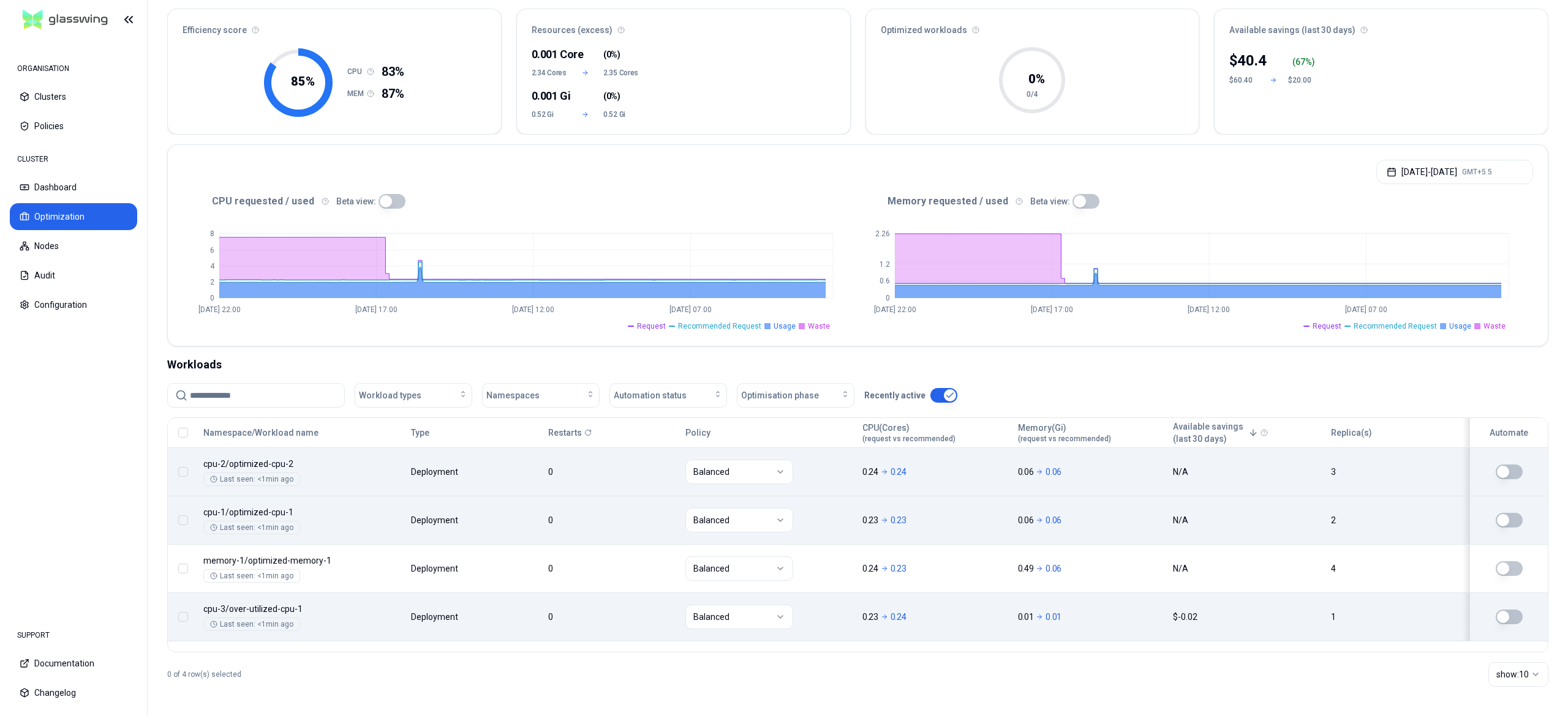
click at [296, 599] on body "ORGANISATION Clusters Policies CLUSTER Dashboard Optimization Nodes Audit Confi…" at bounding box center [784, 358] width 1568 height 716
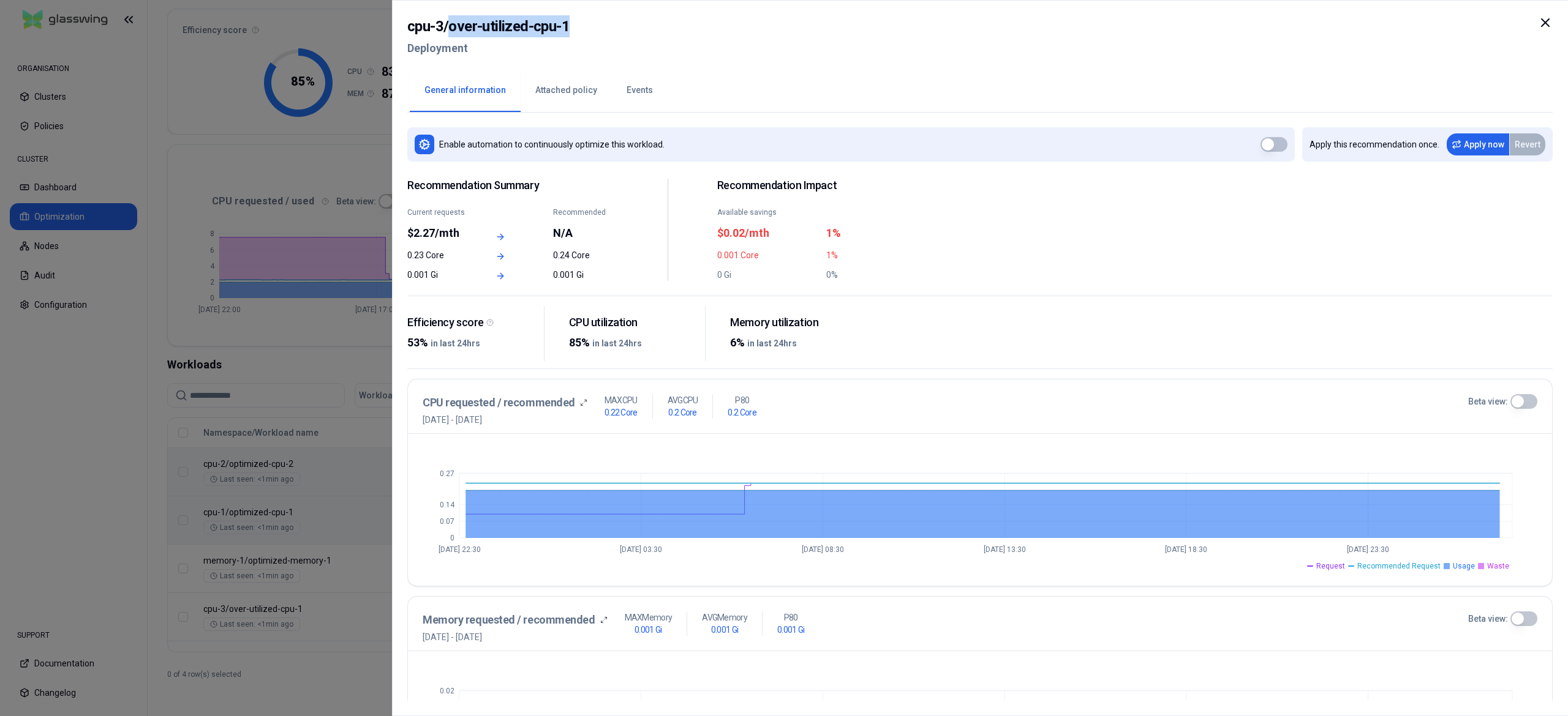
drag, startPoint x: 586, startPoint y: 19, endPoint x: 450, endPoint y: 22, distance: 136.0
click at [450, 22] on div "cpu-3 / over-utilized-cpu-1 Deployment" at bounding box center [980, 41] width 1145 height 52
copy h2 "over-utilized-cpu-1"
click at [331, 648] on div at bounding box center [784, 358] width 1568 height 716
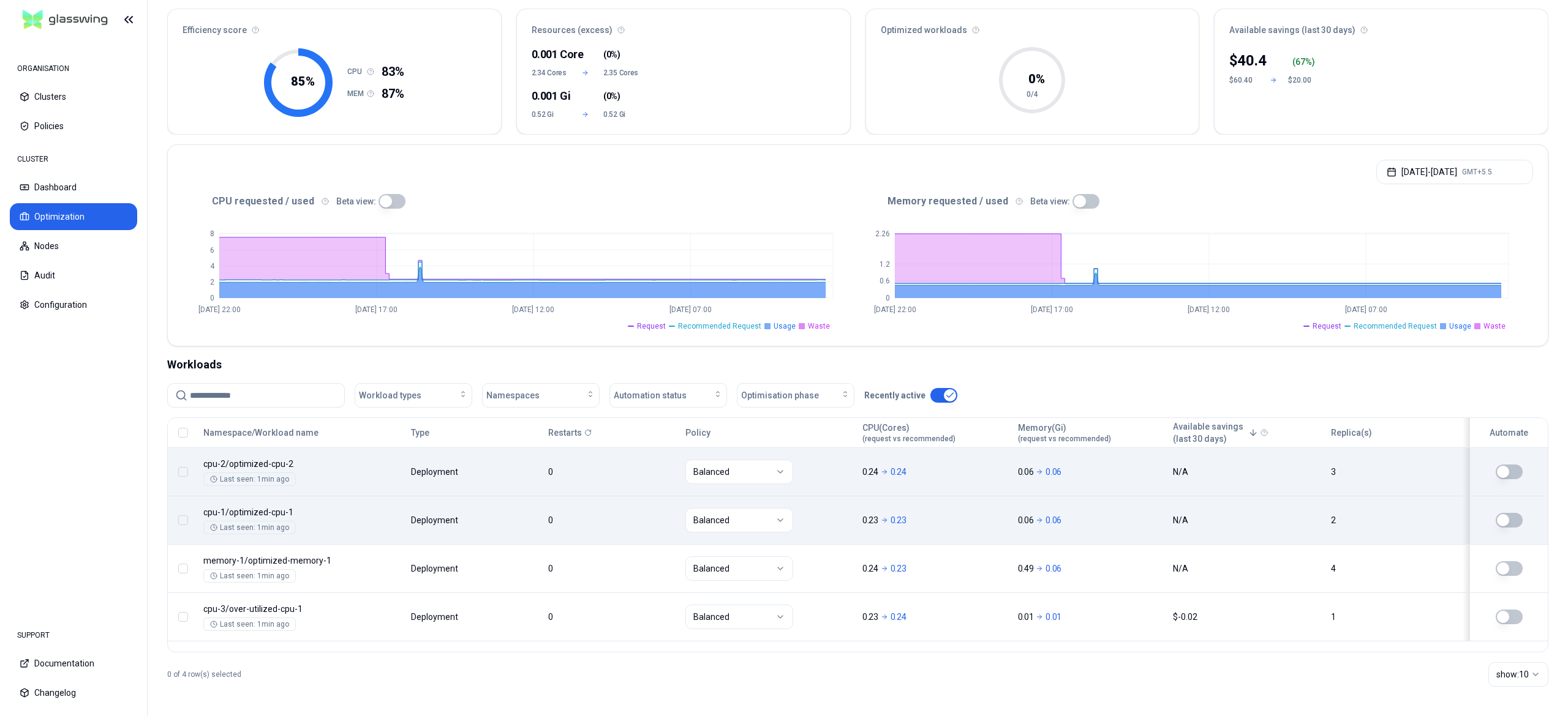
click at [180, 433] on button "button" at bounding box center [183, 433] width 10 height 10
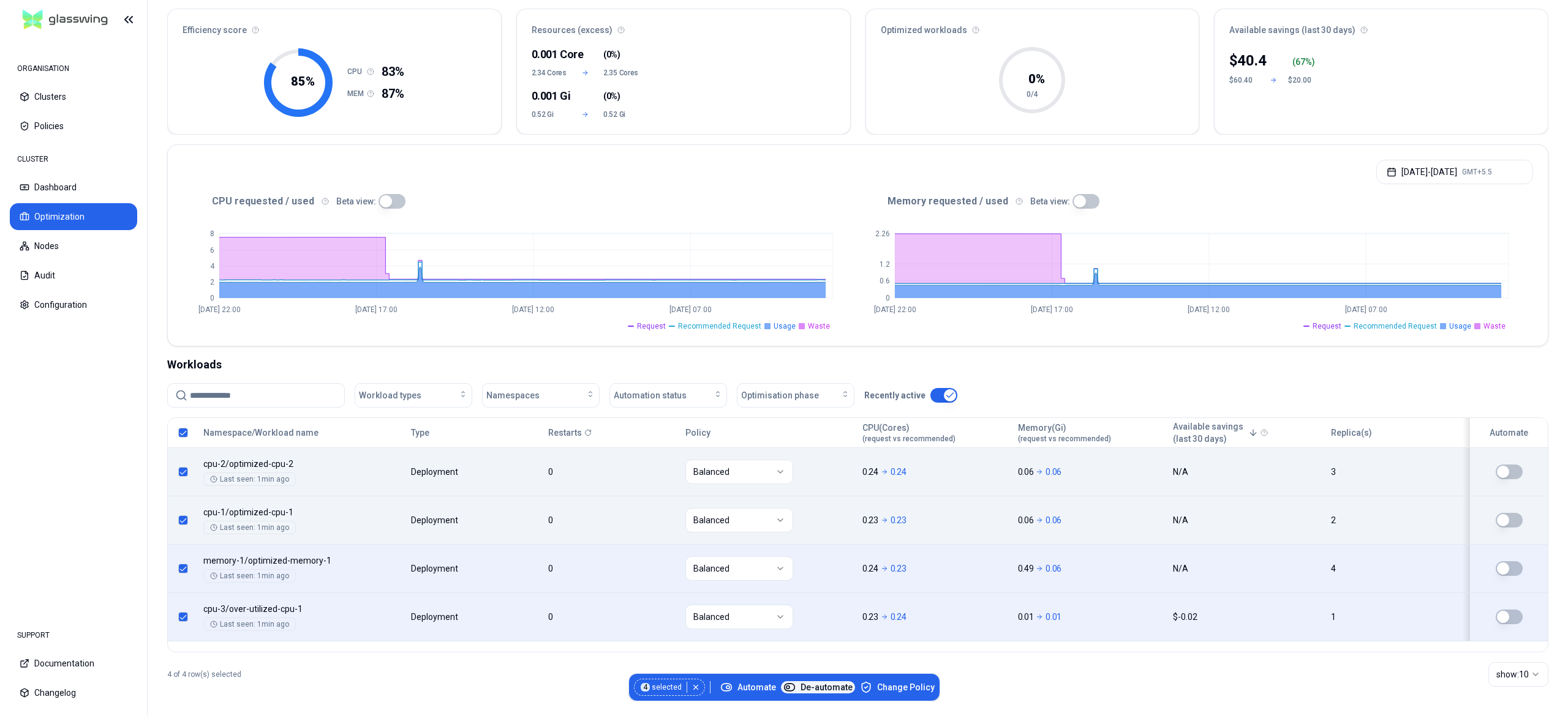
click at [812, 692] on span "De-automate" at bounding box center [818, 687] width 69 height 12
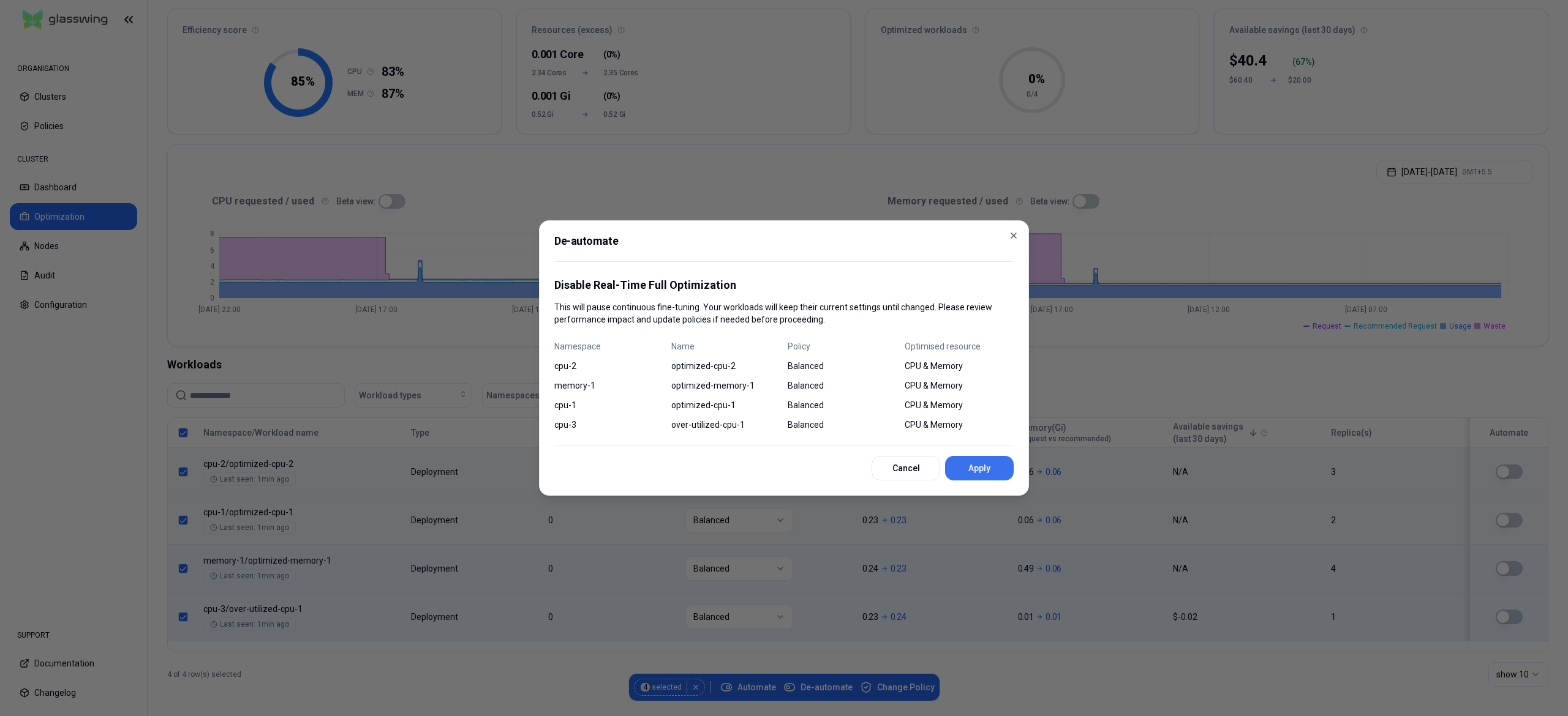
click at [984, 477] on button "Apply" at bounding box center [979, 468] width 68 height 24
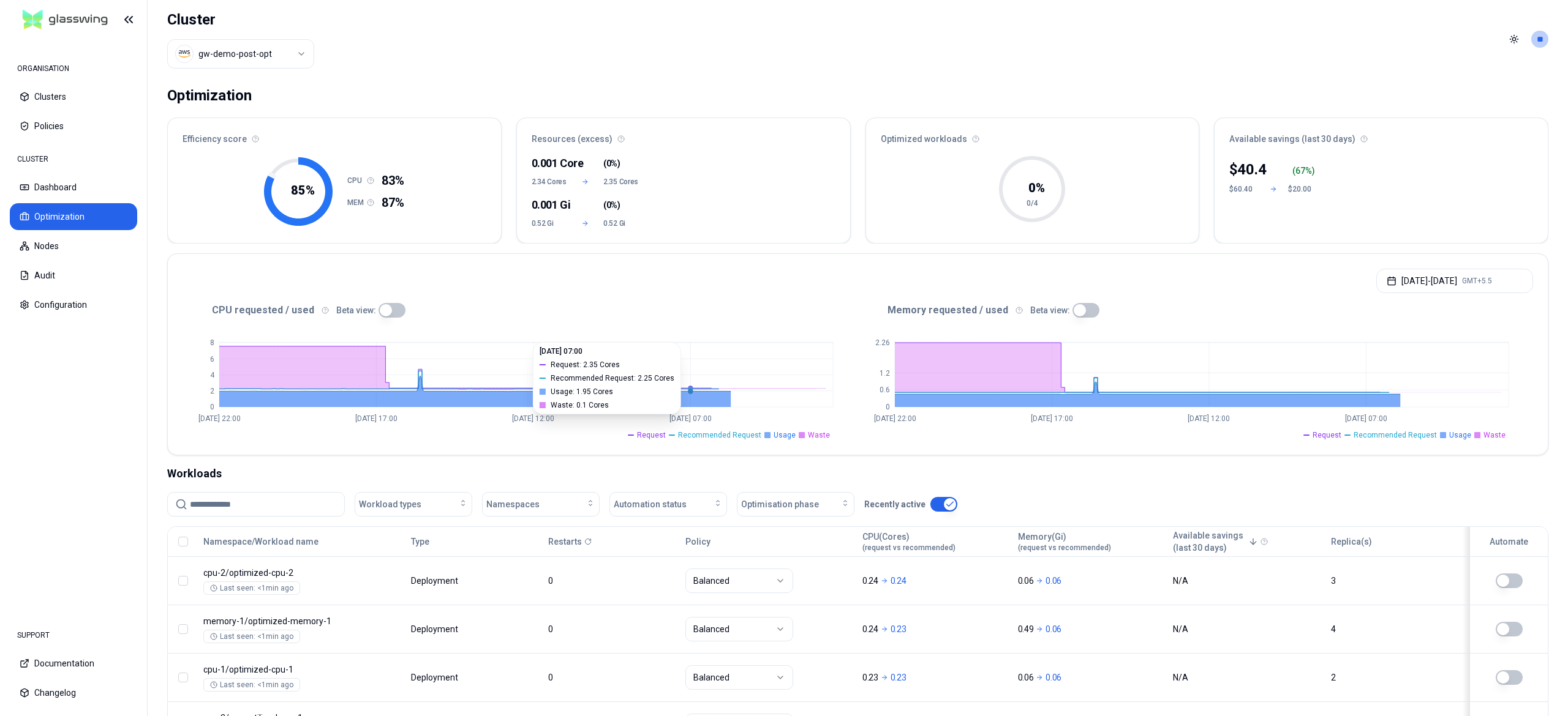
scroll to position [110, 0]
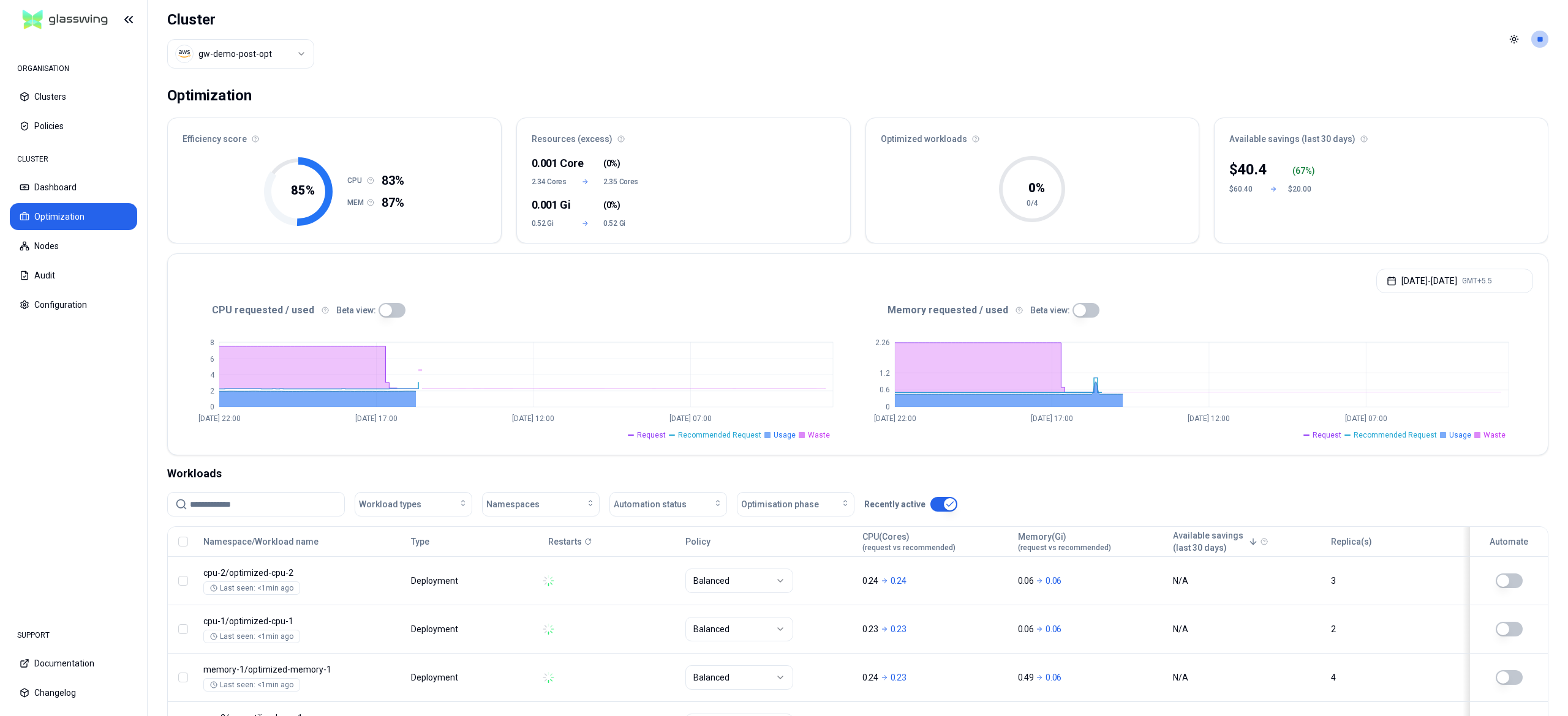
scroll to position [110, 0]
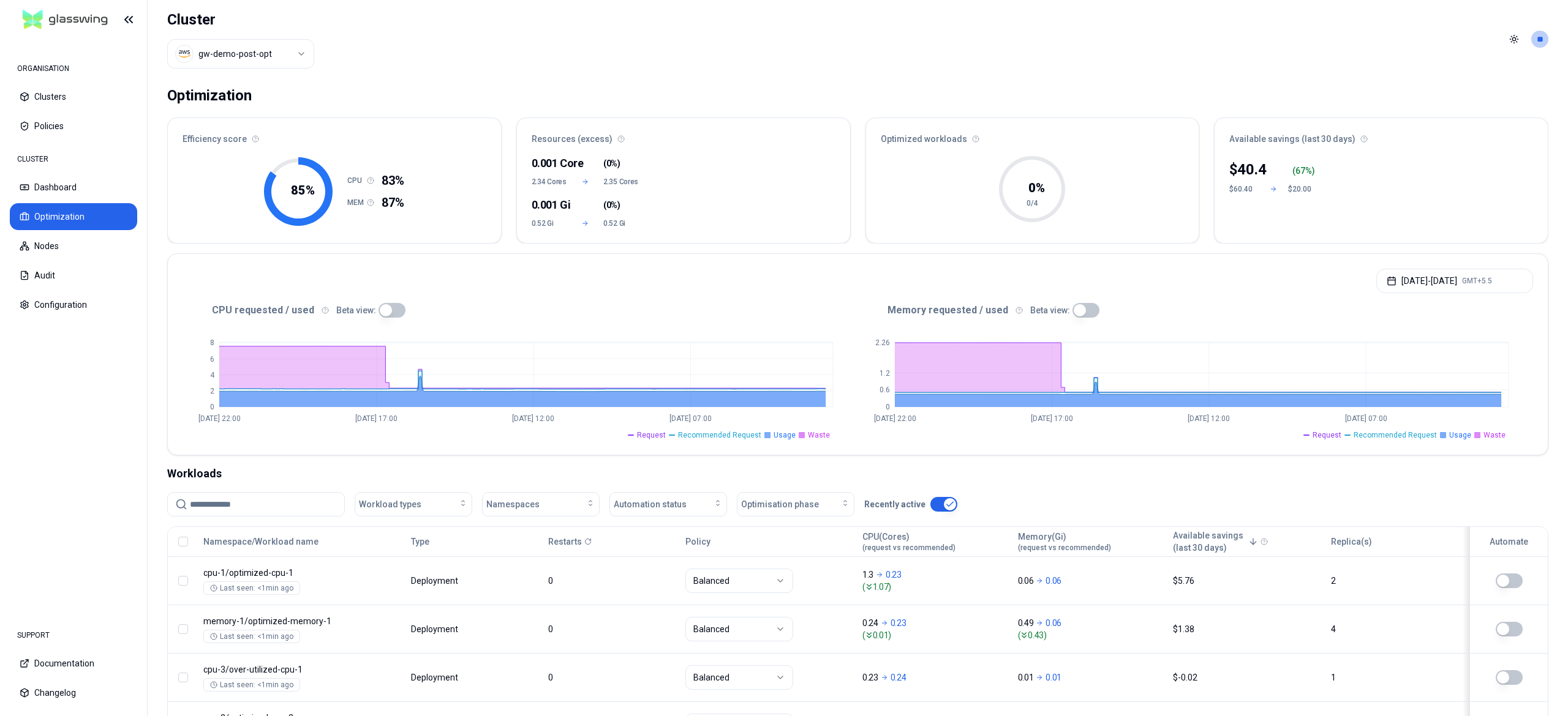
scroll to position [110, 0]
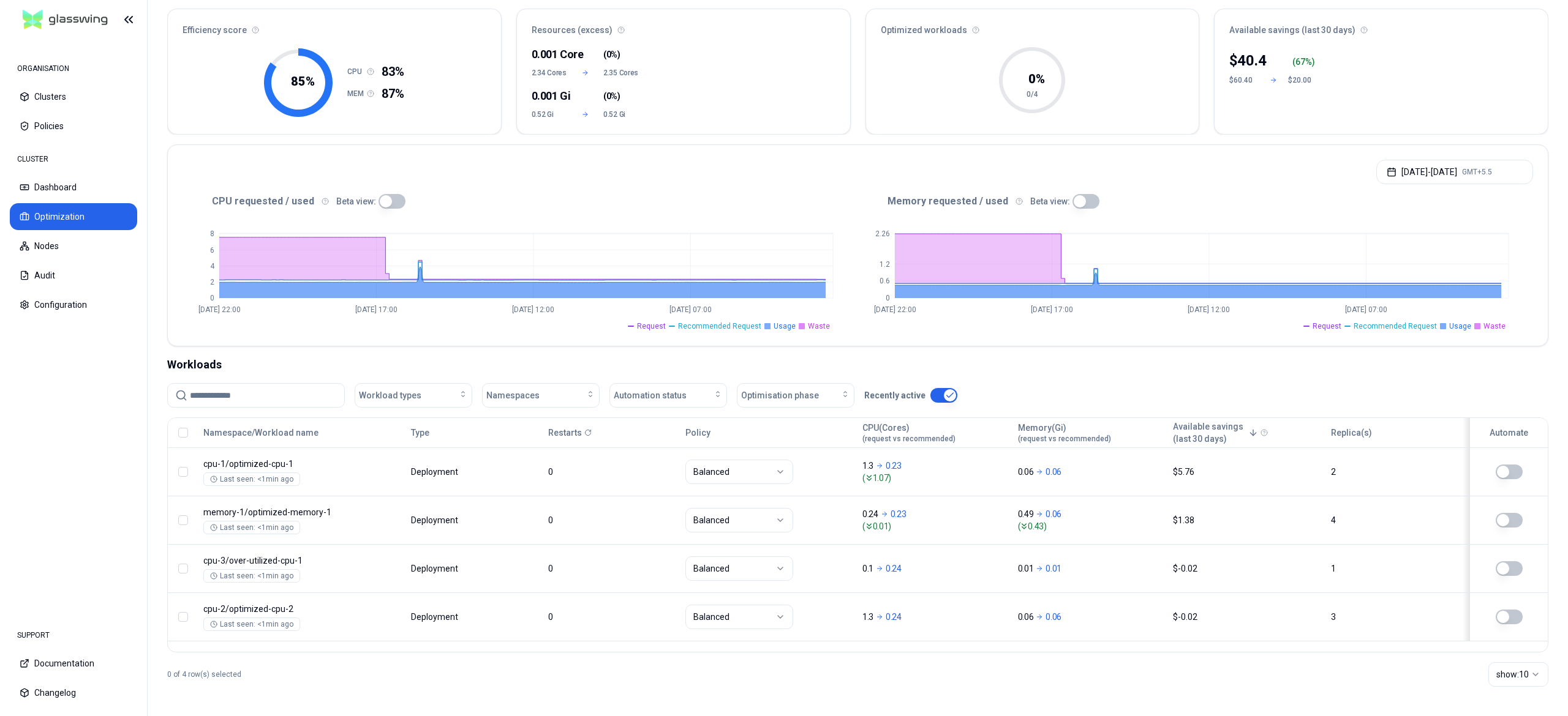
click at [122, 474] on nav "ORGANISATION Clusters Policies CLUSTER Dashboard Optimization Nodes Audit Confi…" at bounding box center [73, 326] width 147 height 574
click at [91, 541] on nav "ORGANISATION Clusters Policies CLUSTER Dashboard Optimization Nodes Audit Confi…" at bounding box center [73, 326] width 147 height 574
